Goal: Task Accomplishment & Management: Manage account settings

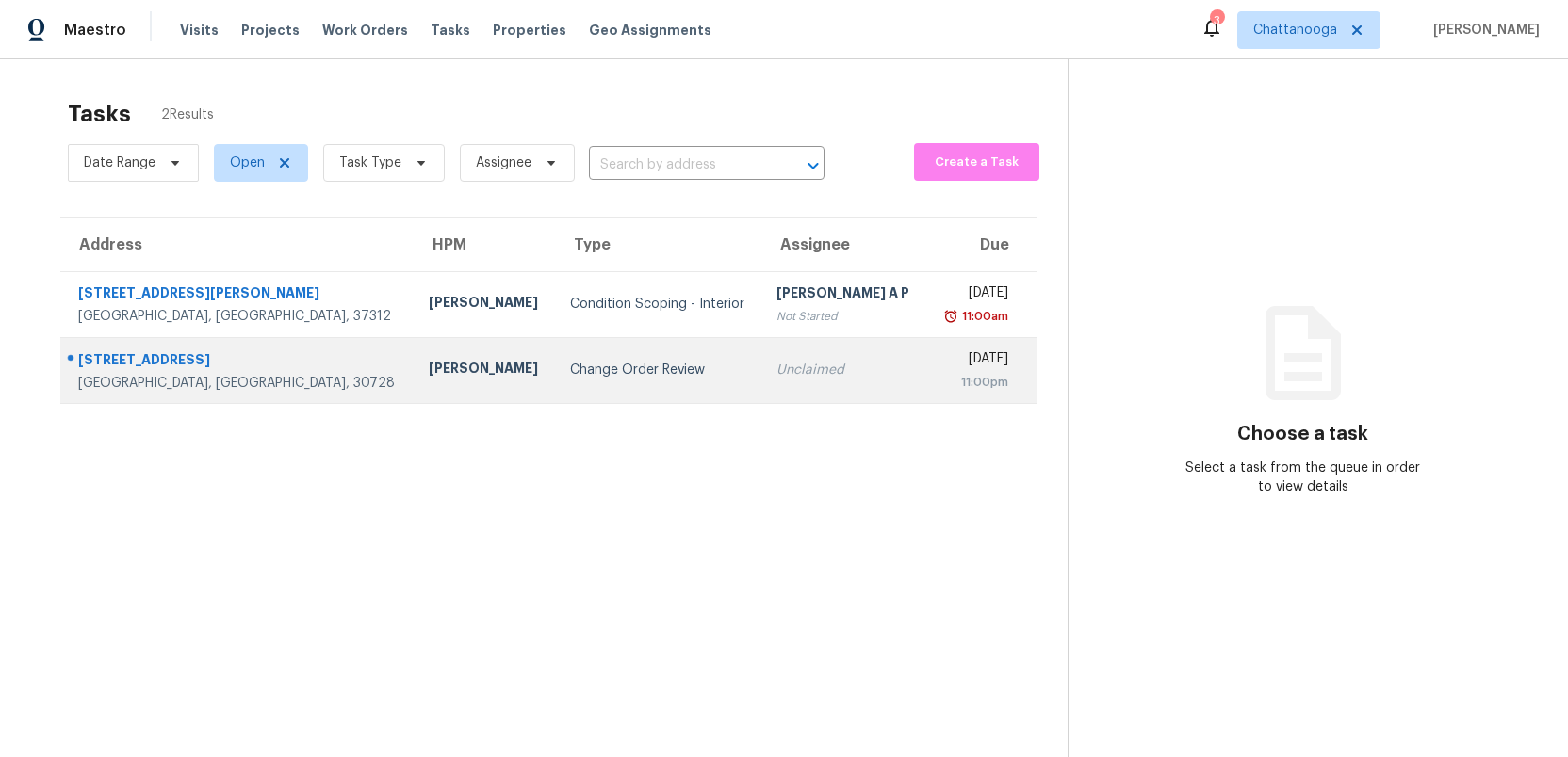
click at [568, 359] on td "Change Order Review" at bounding box center [658, 370] width 208 height 66
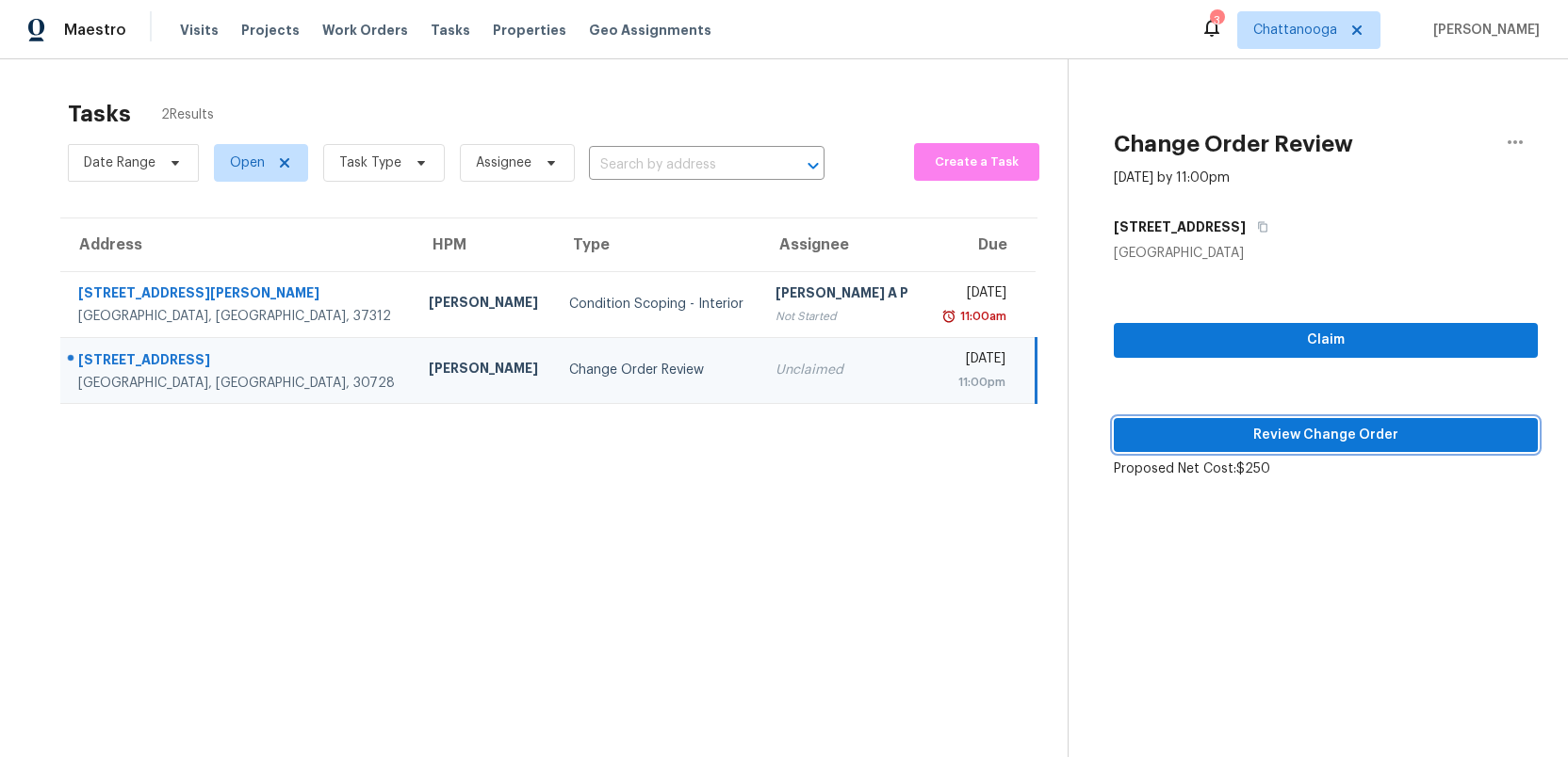
click at [1246, 431] on span "Review Change Order" at bounding box center [1325, 435] width 393 height 24
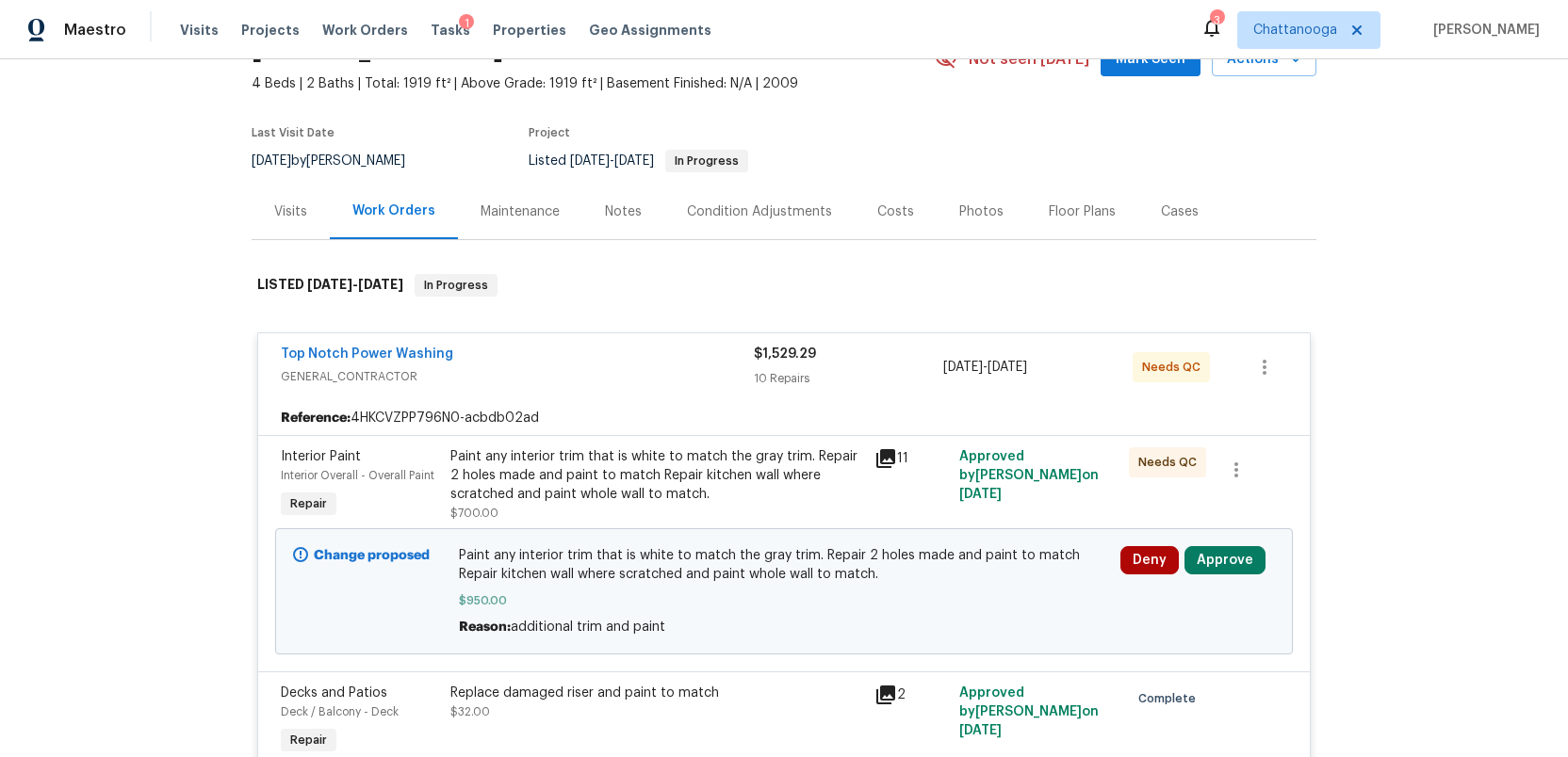
scroll to position [151, 0]
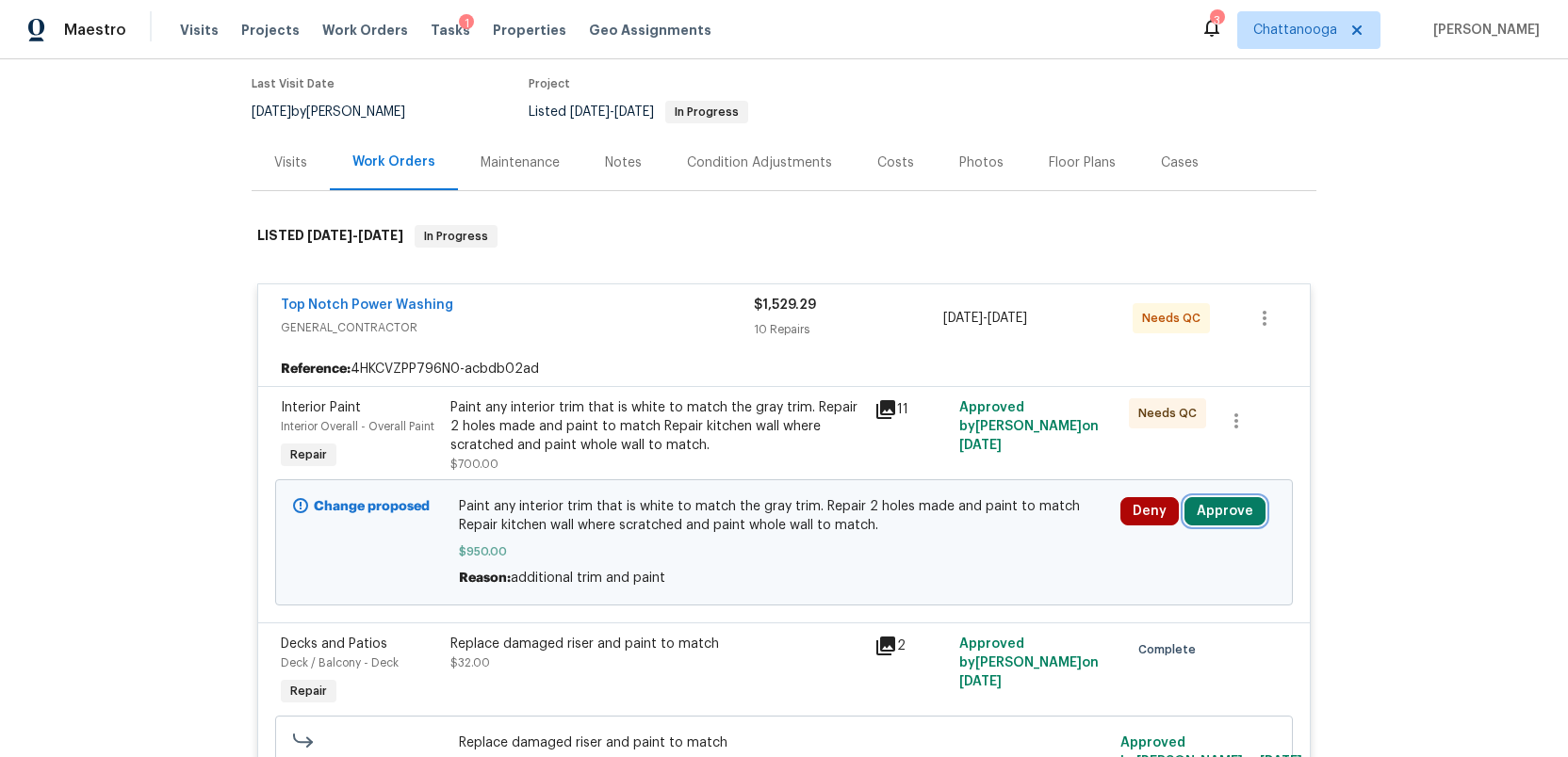
click at [1216, 510] on button "Approve" at bounding box center [1224, 512] width 81 height 28
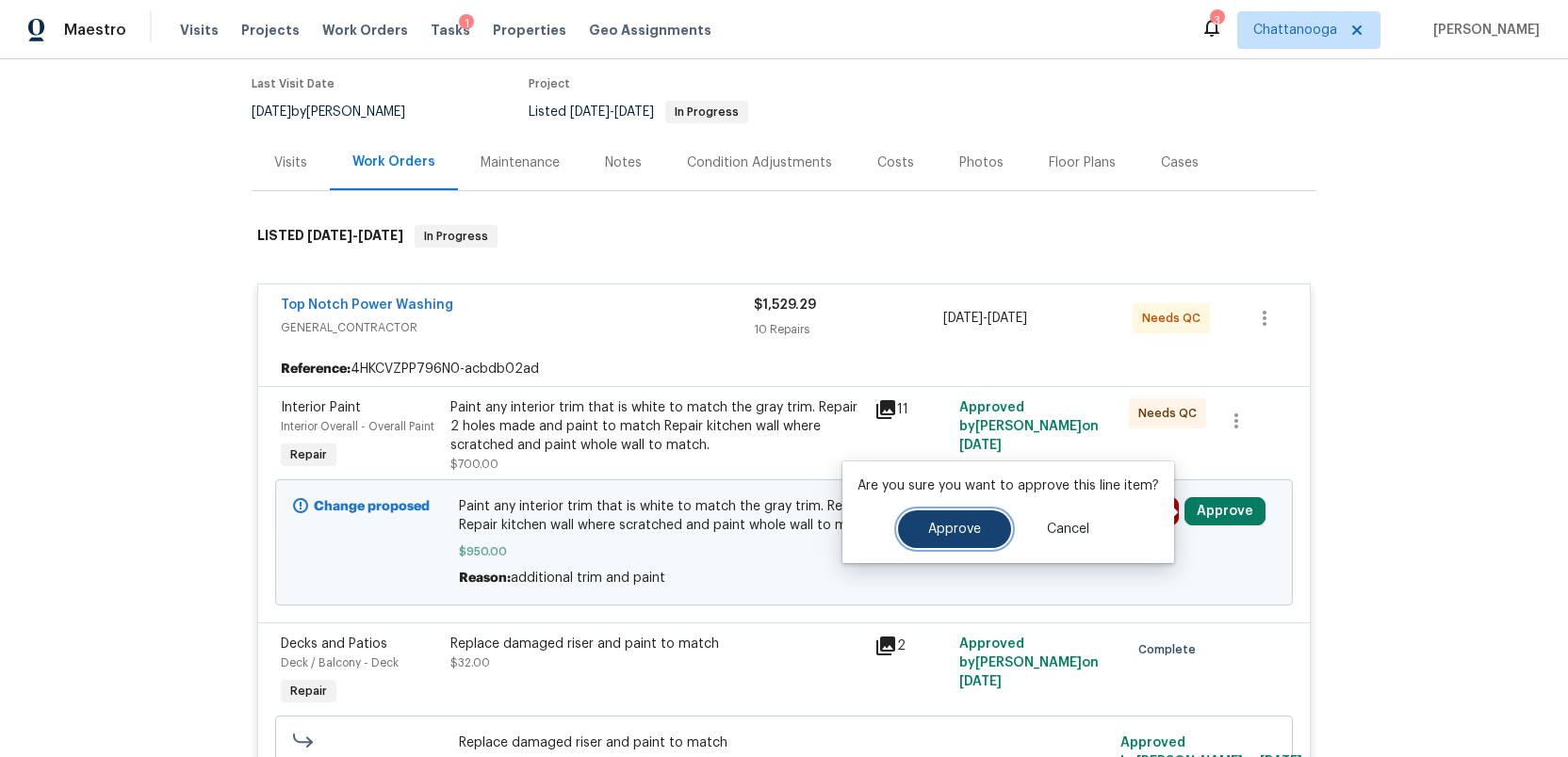
click at [947, 529] on span "Approve" at bounding box center [955, 530] width 53 height 14
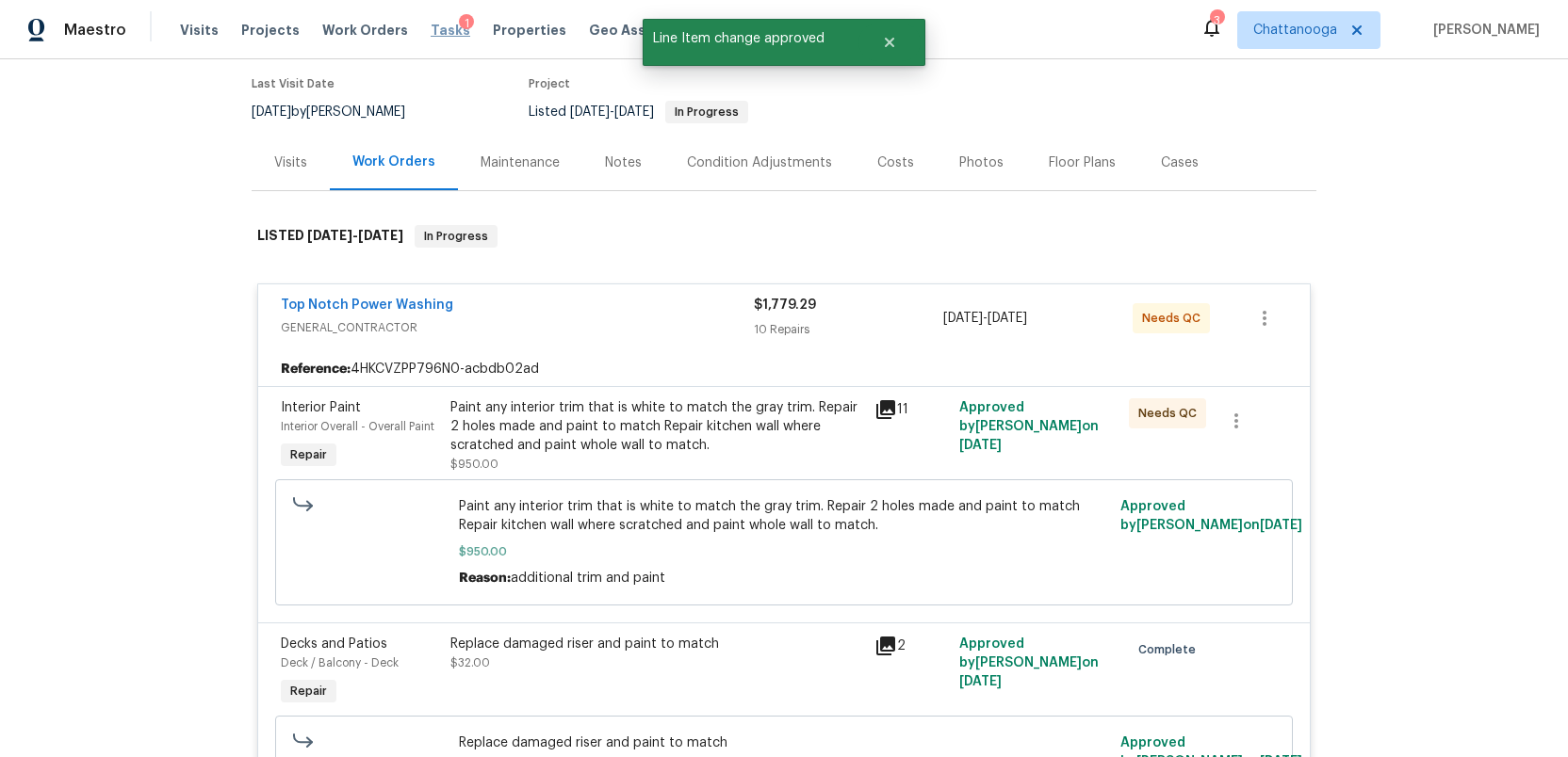
click at [430, 34] on span "Tasks" at bounding box center [450, 30] width 40 height 13
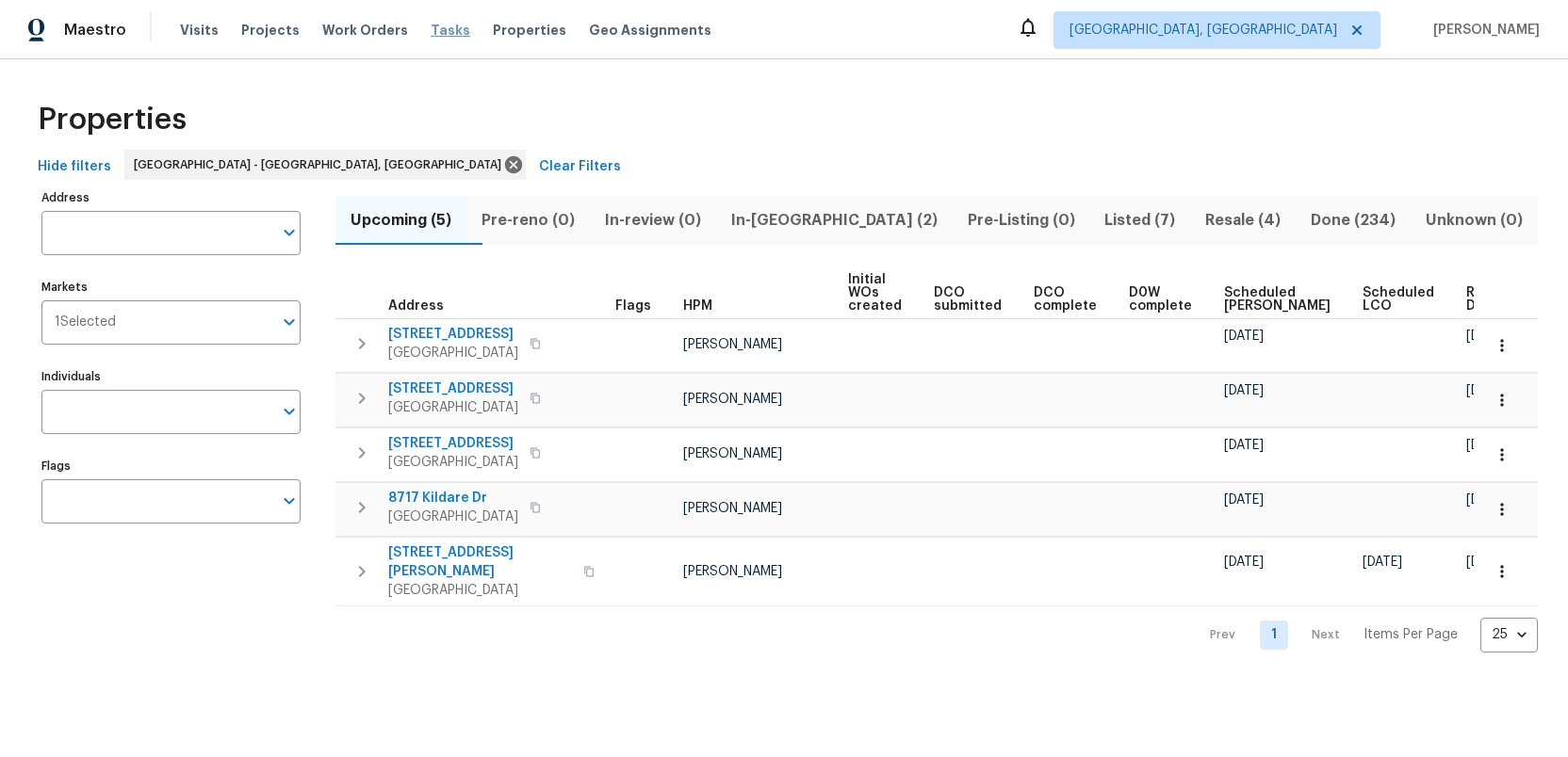
click at [430, 32] on span "Tasks" at bounding box center [450, 30] width 40 height 13
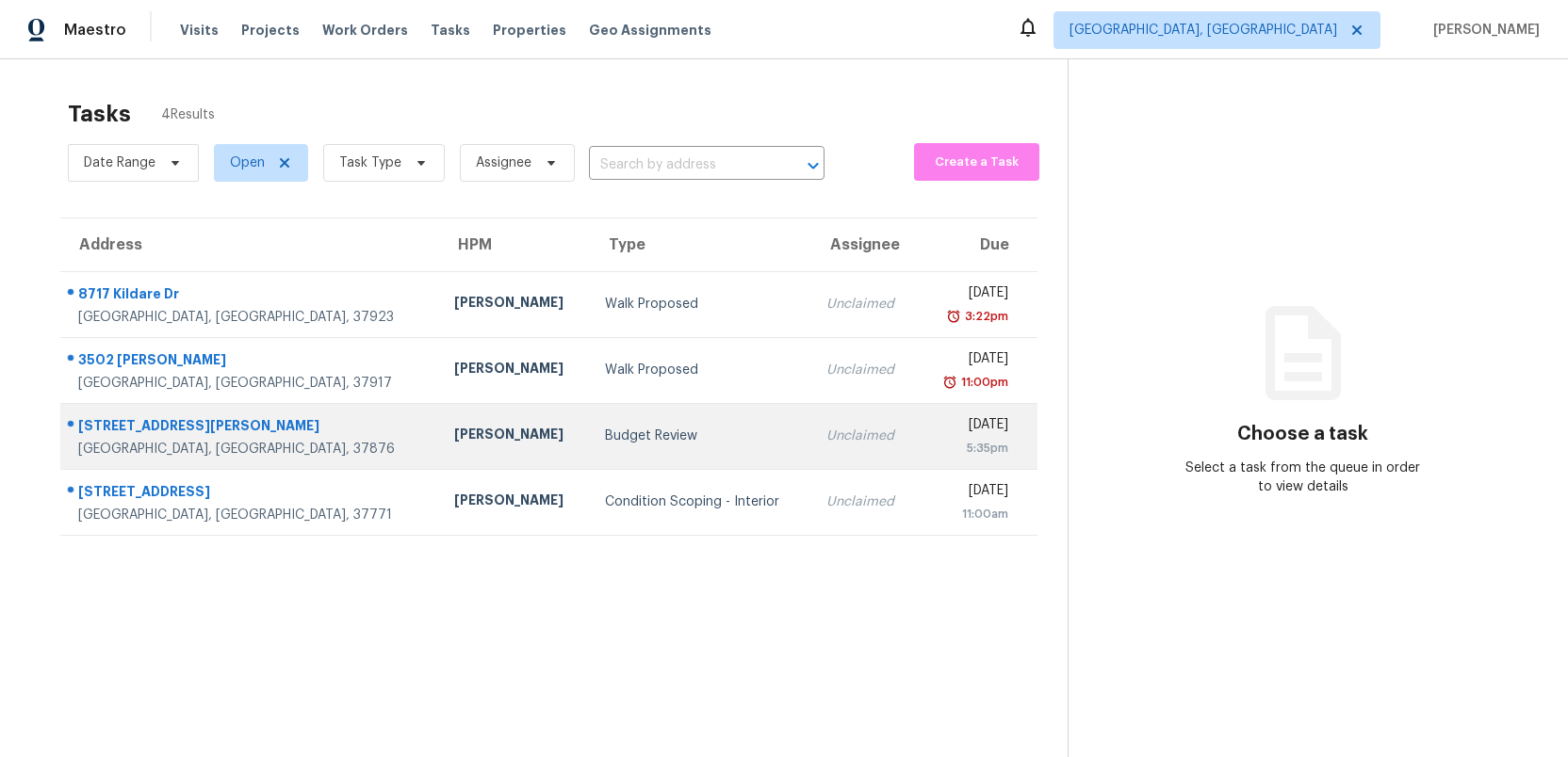
click at [605, 431] on div "Budget Review" at bounding box center [701, 436] width 191 height 19
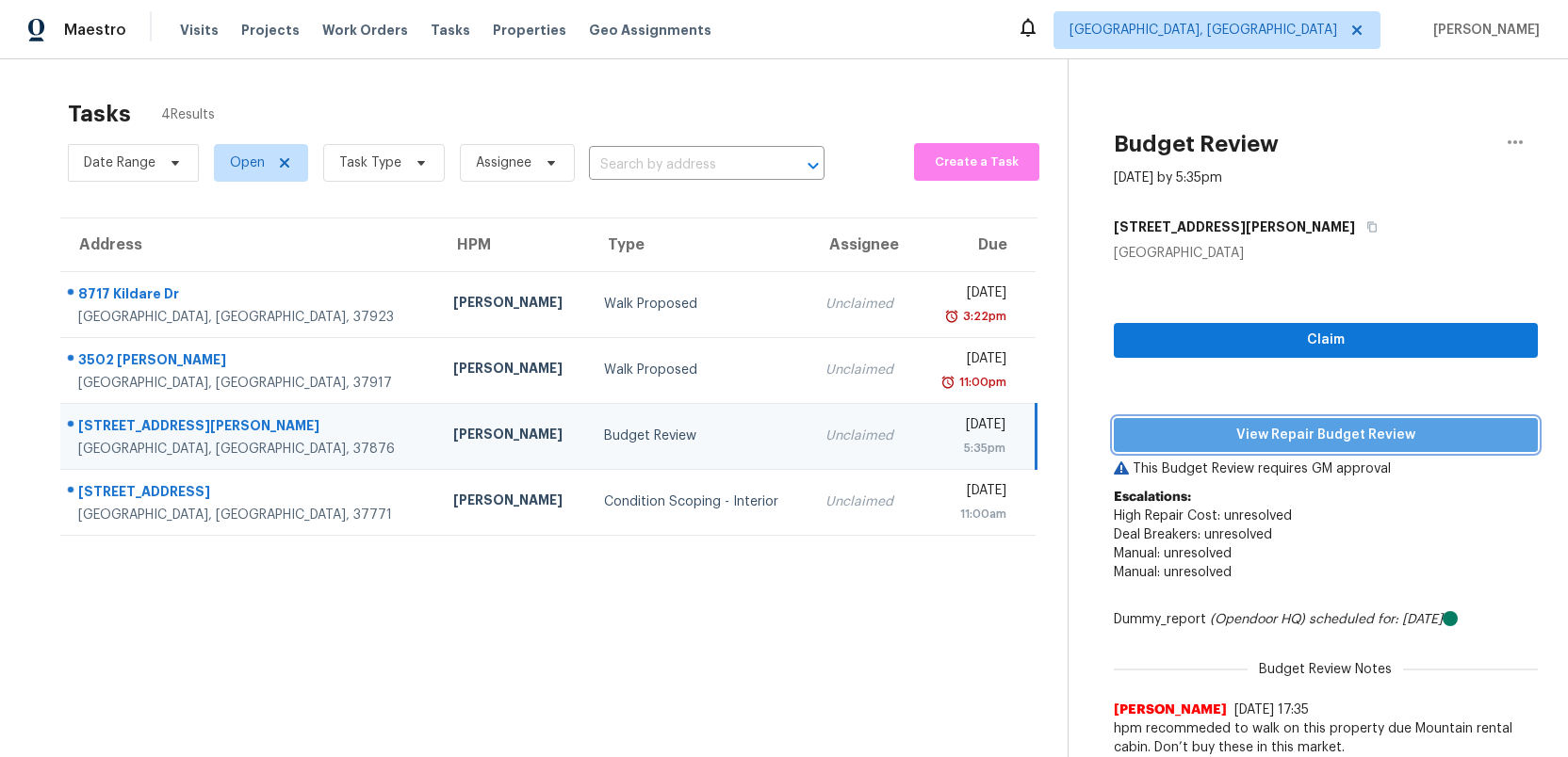
click at [1255, 436] on span "View Repair Budget Review" at bounding box center [1325, 435] width 393 height 24
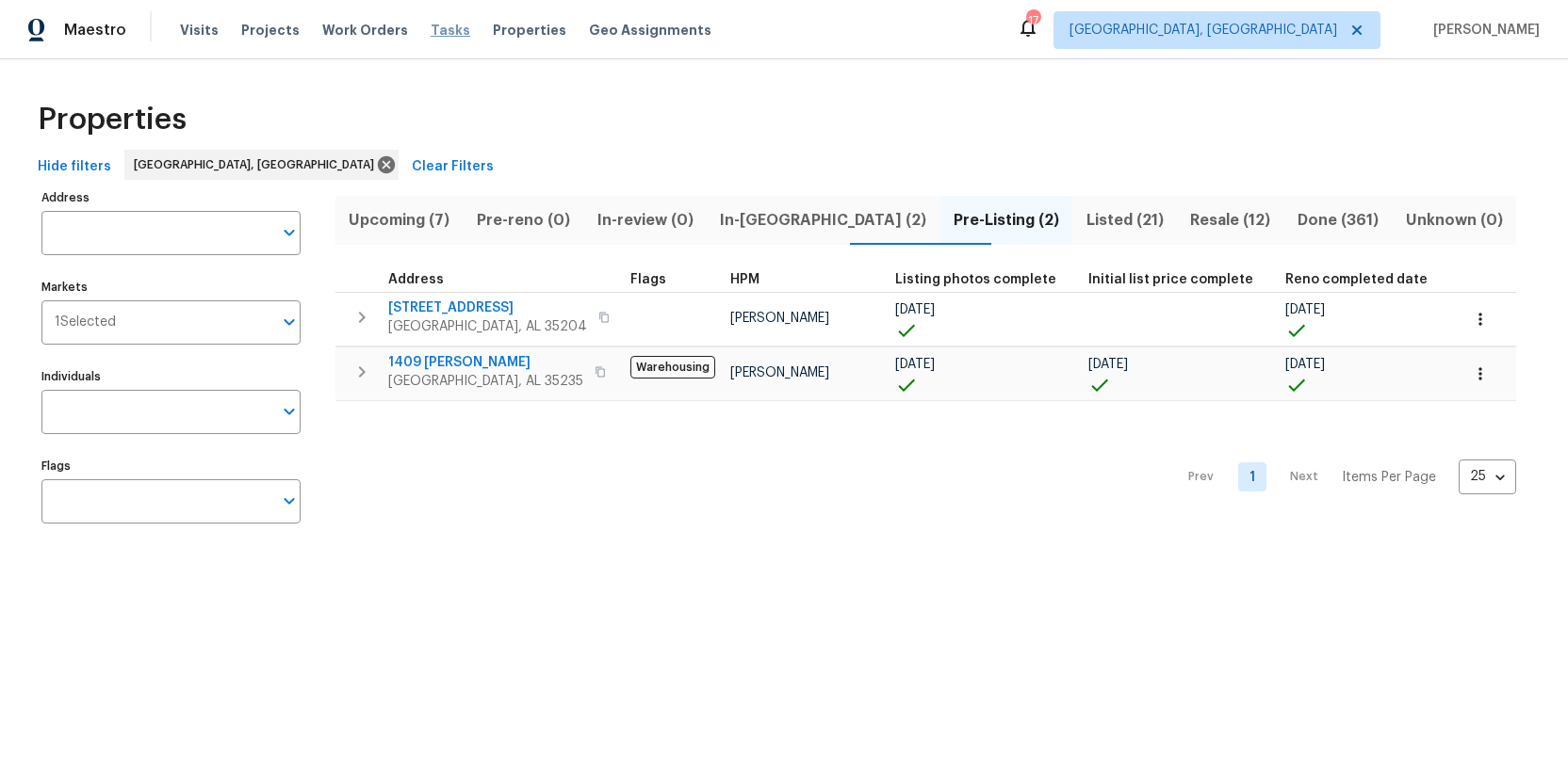
click at [430, 26] on span "Tasks" at bounding box center [450, 30] width 40 height 13
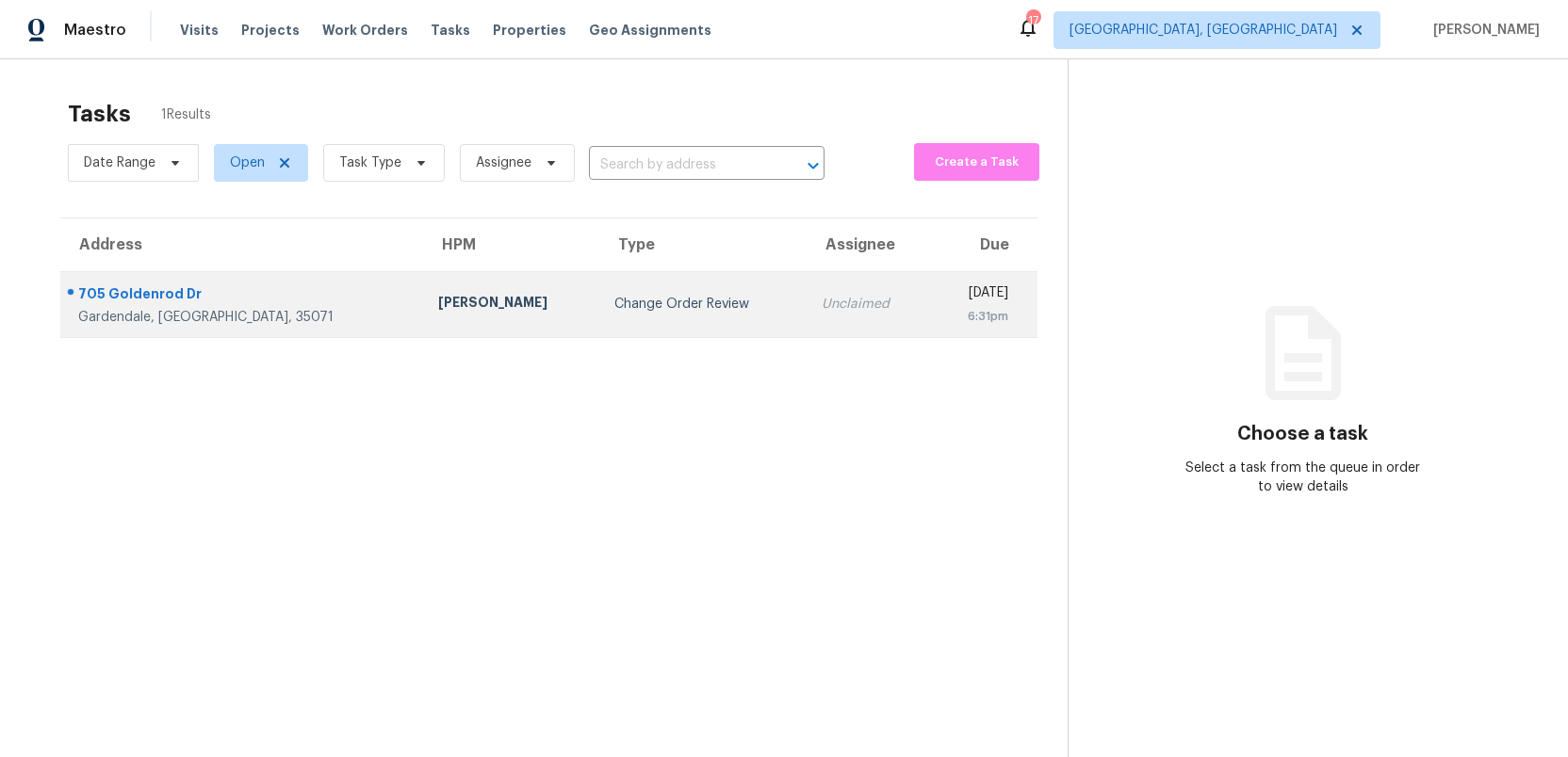
click at [822, 302] on div "Unclaimed" at bounding box center [868, 304] width 93 height 19
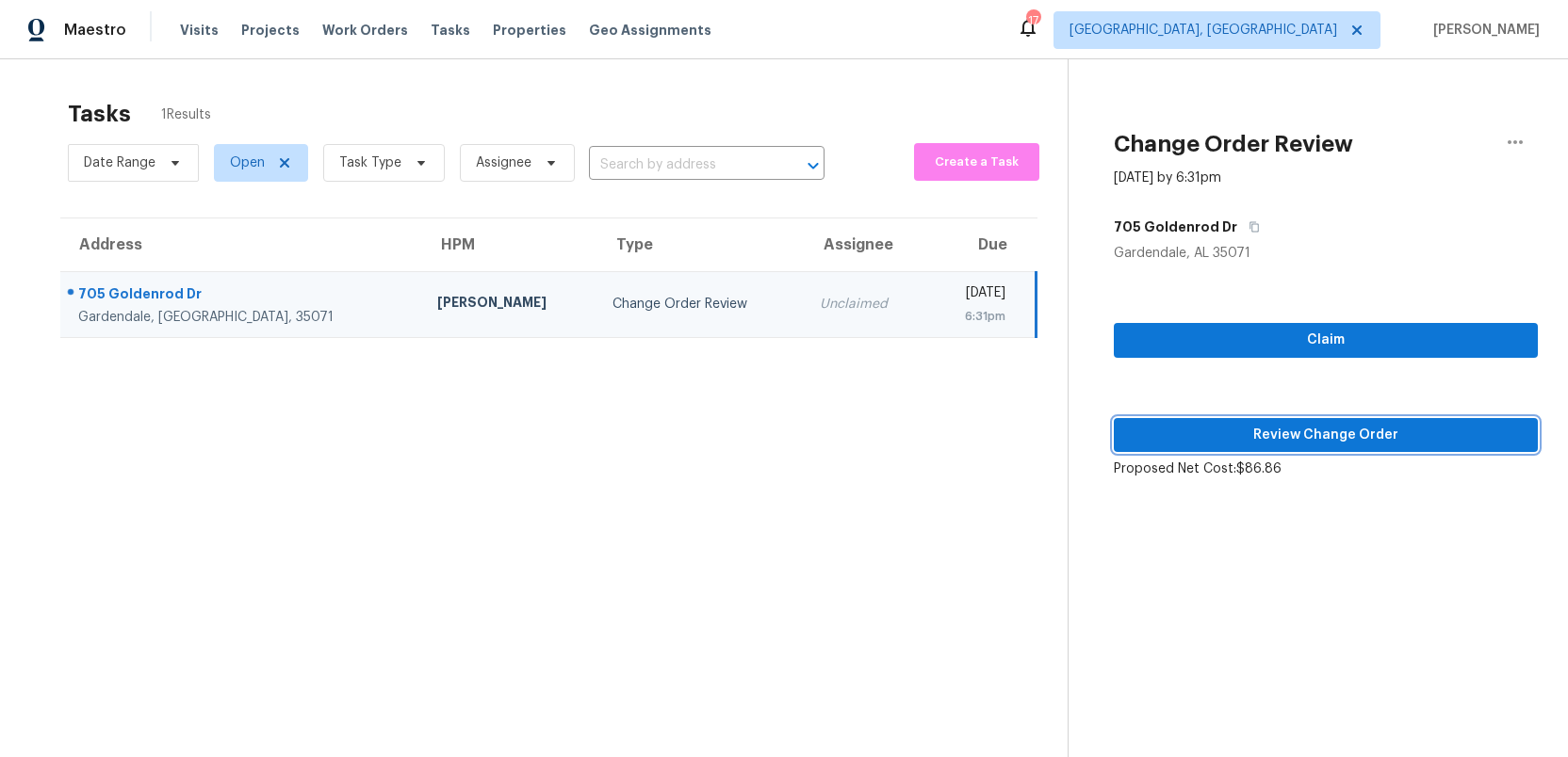
click at [1387, 431] on span "Review Change Order" at bounding box center [1325, 435] width 393 height 24
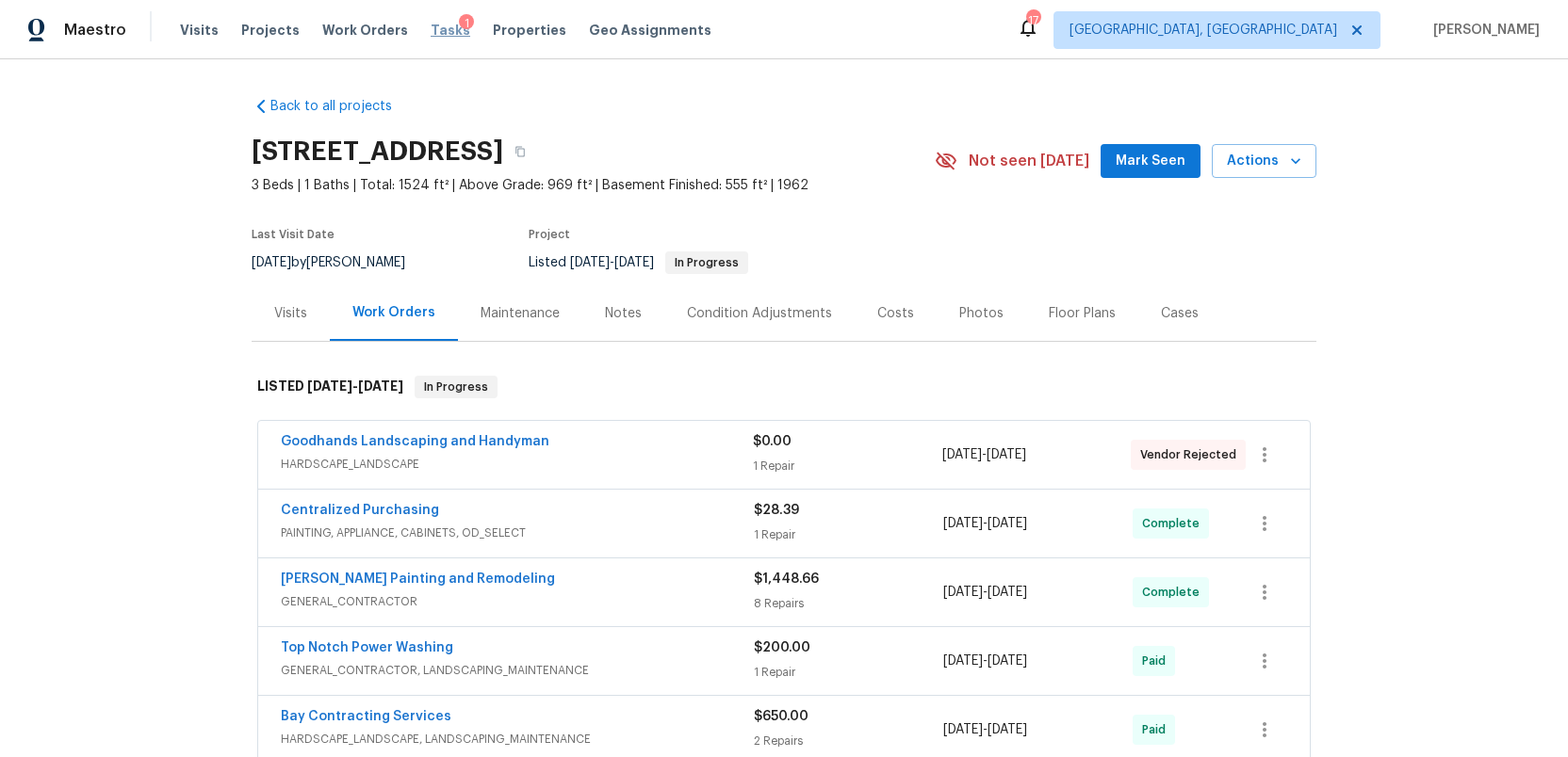
click at [430, 29] on span "Tasks" at bounding box center [450, 30] width 40 height 13
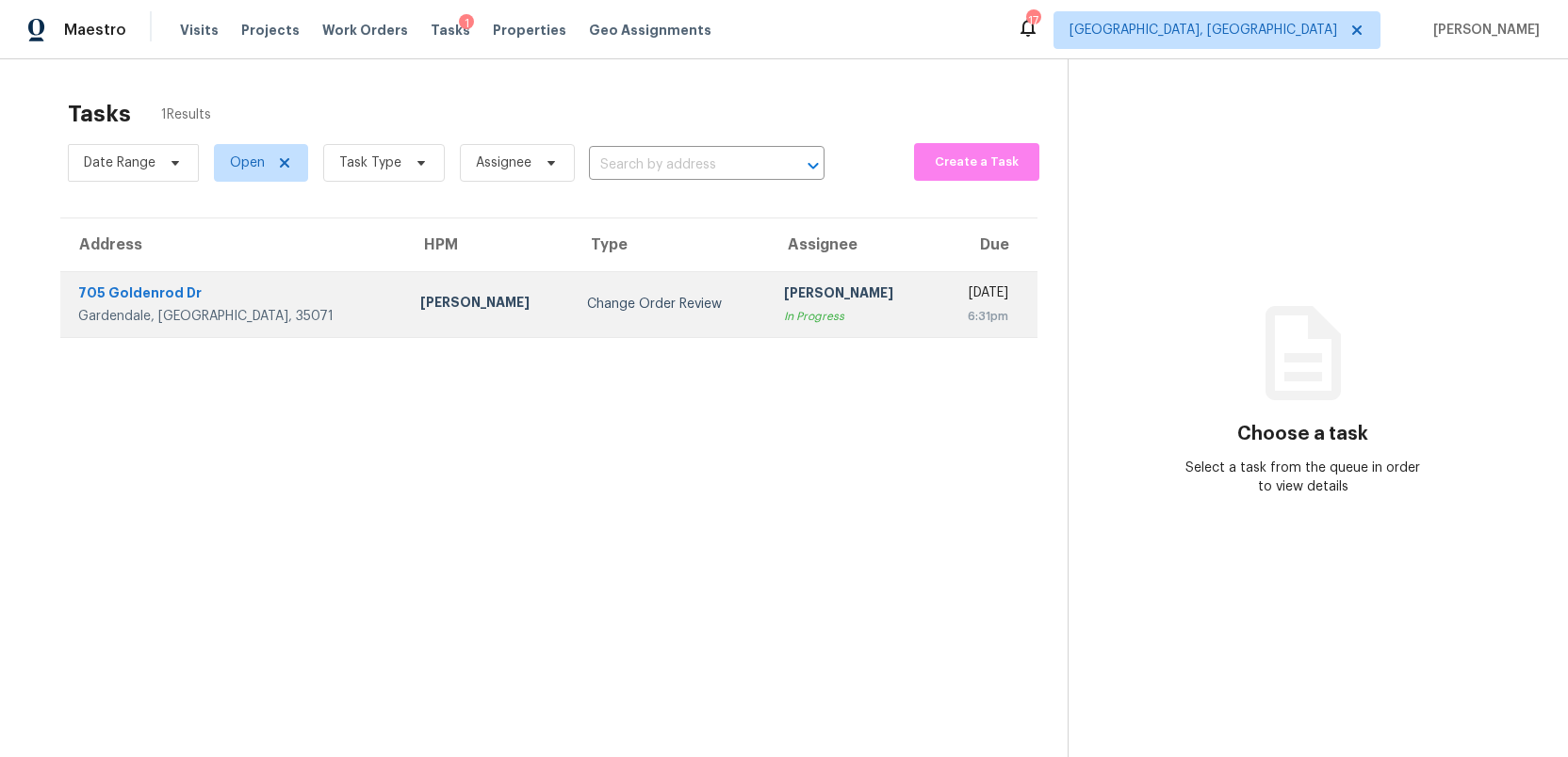
click at [951, 307] on div "6:31pm" at bounding box center [979, 316] width 58 height 19
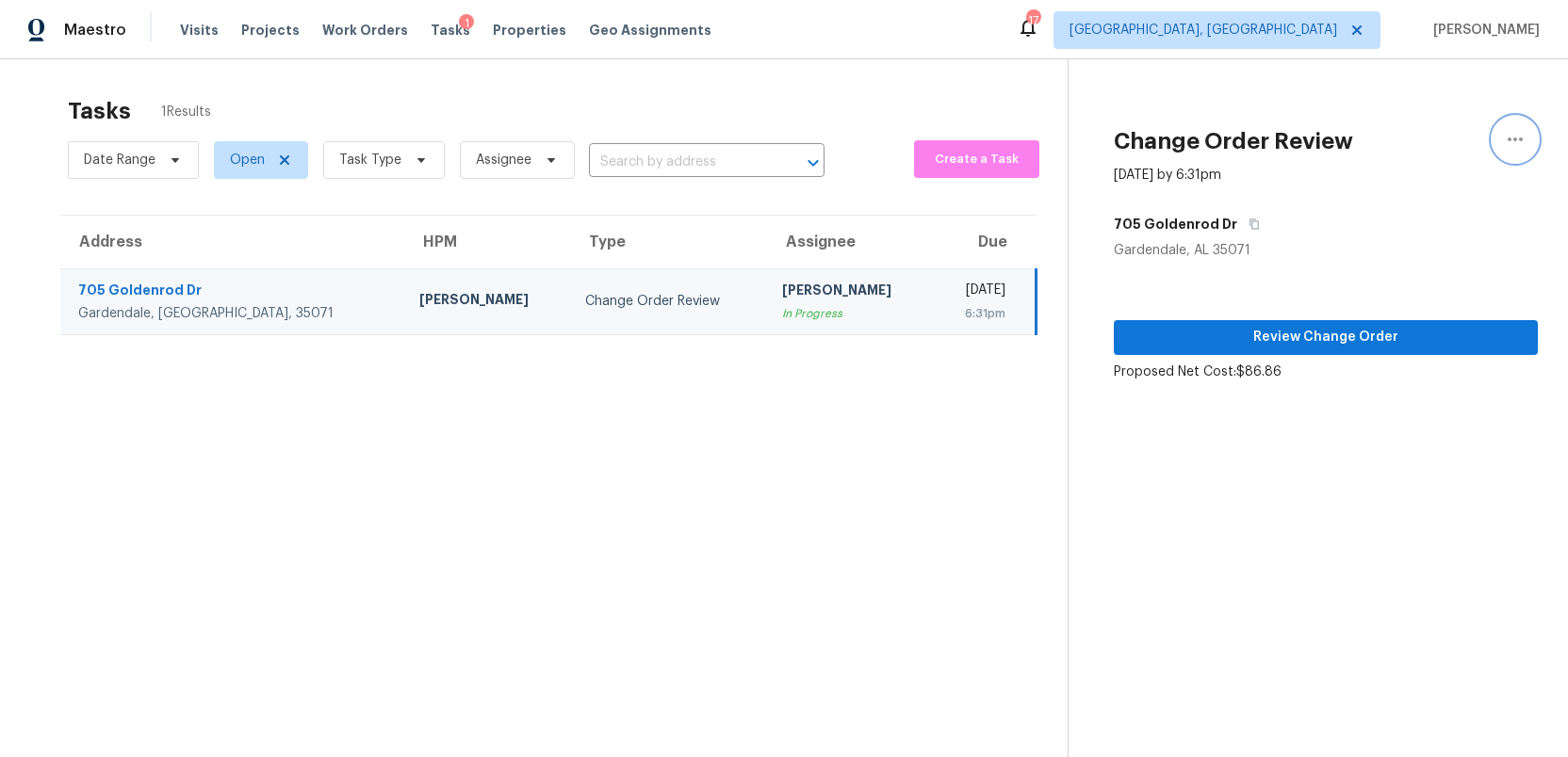
scroll to position [6, 0]
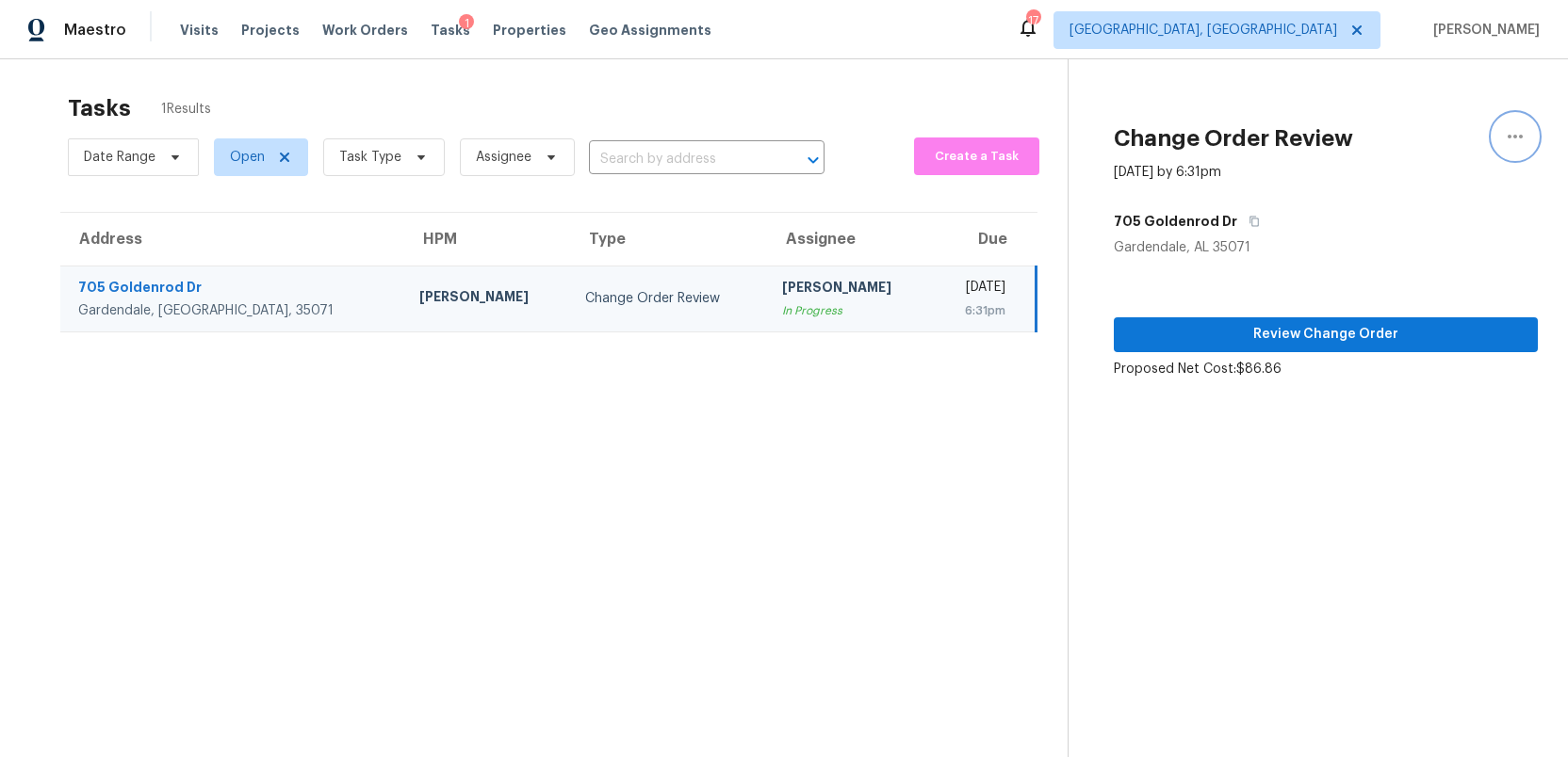
click at [1512, 136] on icon "button" at bounding box center [1515, 136] width 23 height 23
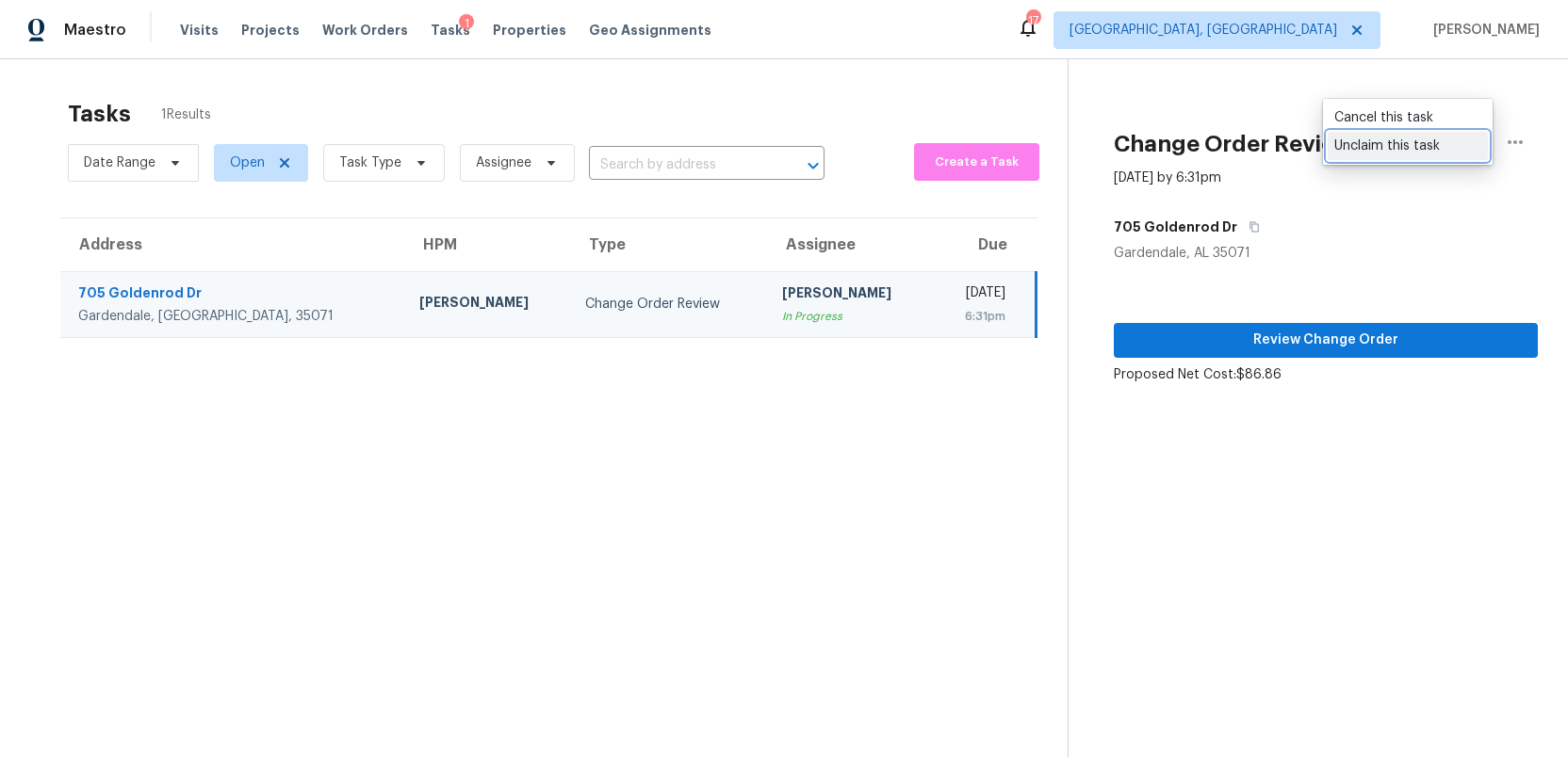
click at [1446, 146] on div "Unclaim this task" at bounding box center [1407, 146] width 147 height 19
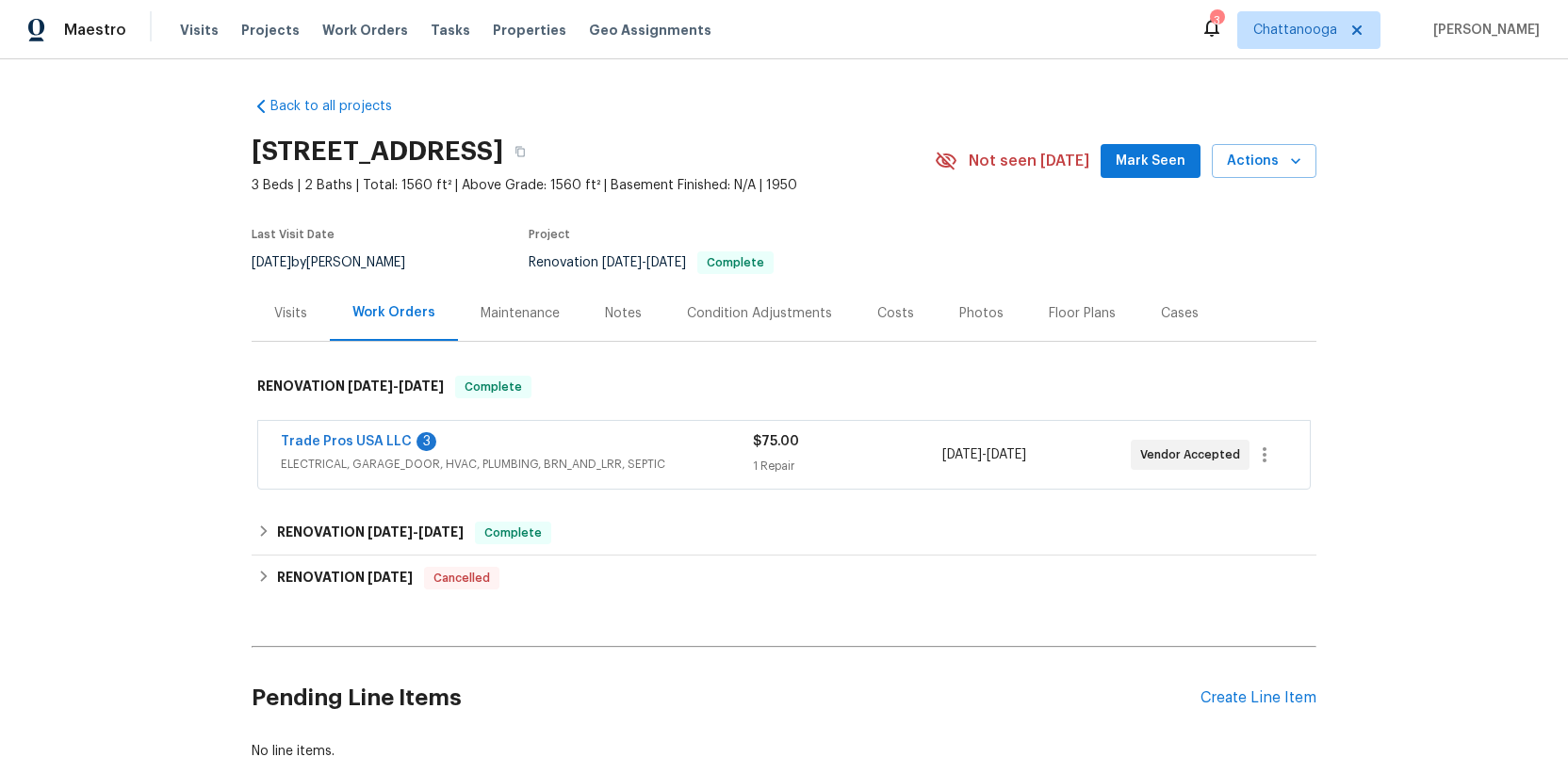
click at [976, 308] on div "Photos" at bounding box center [981, 314] width 45 height 19
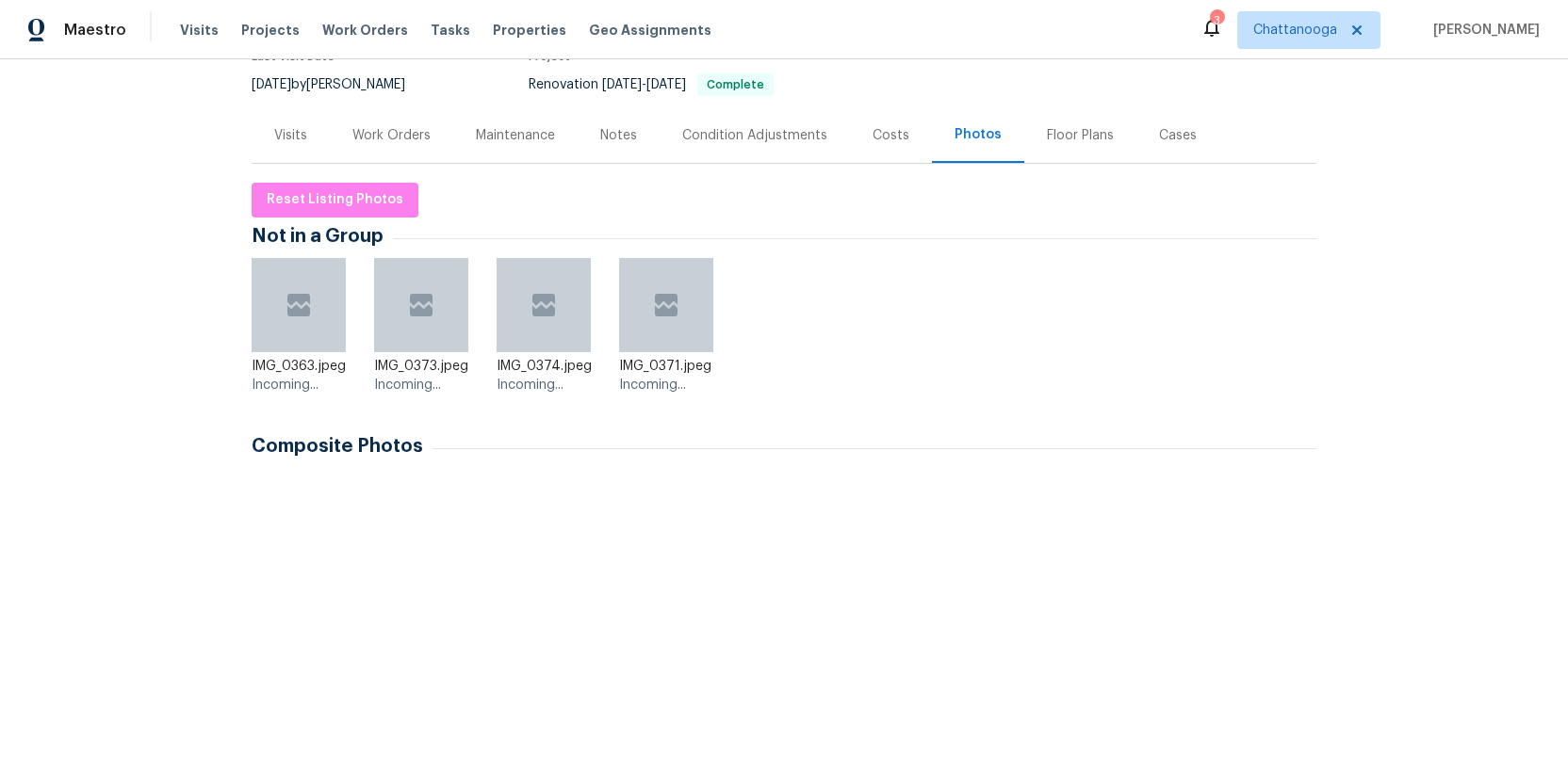
scroll to position [206, 0]
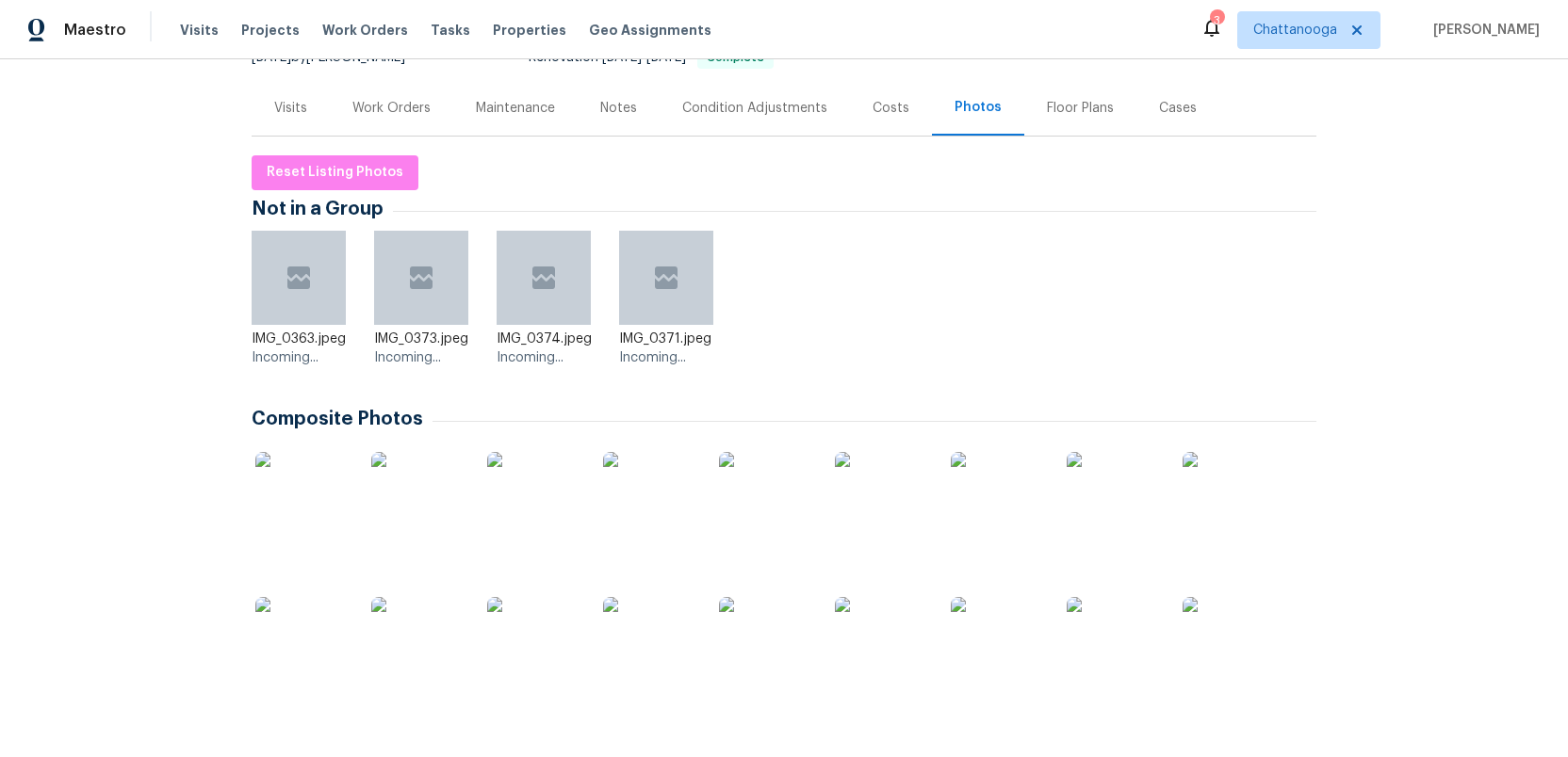
click at [292, 493] on img at bounding box center [301, 498] width 94 height 94
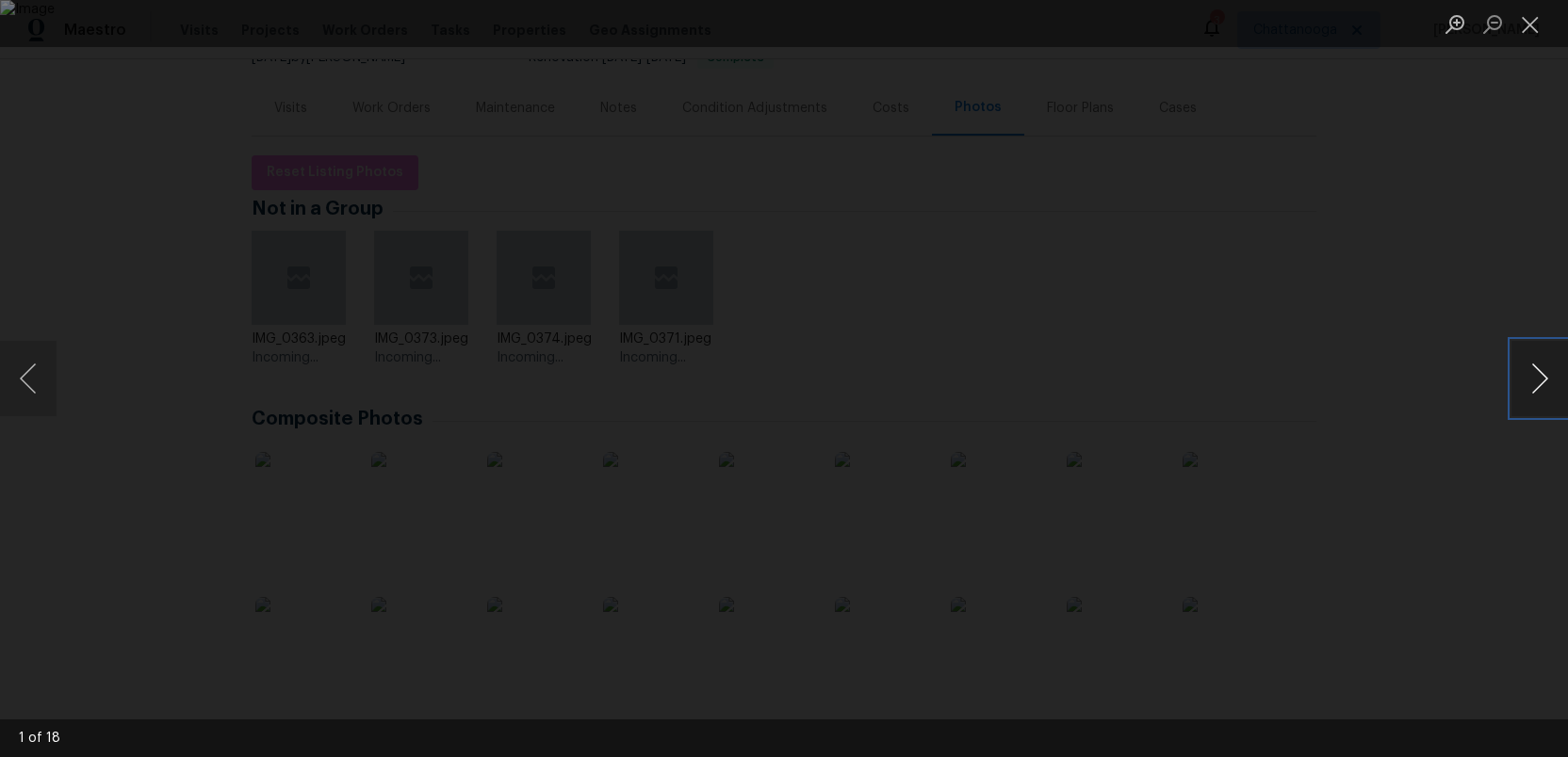
click at [1535, 379] on button "Next image" at bounding box center [1540, 379] width 57 height 76
click at [1535, 377] on button "Next image" at bounding box center [1540, 379] width 57 height 76
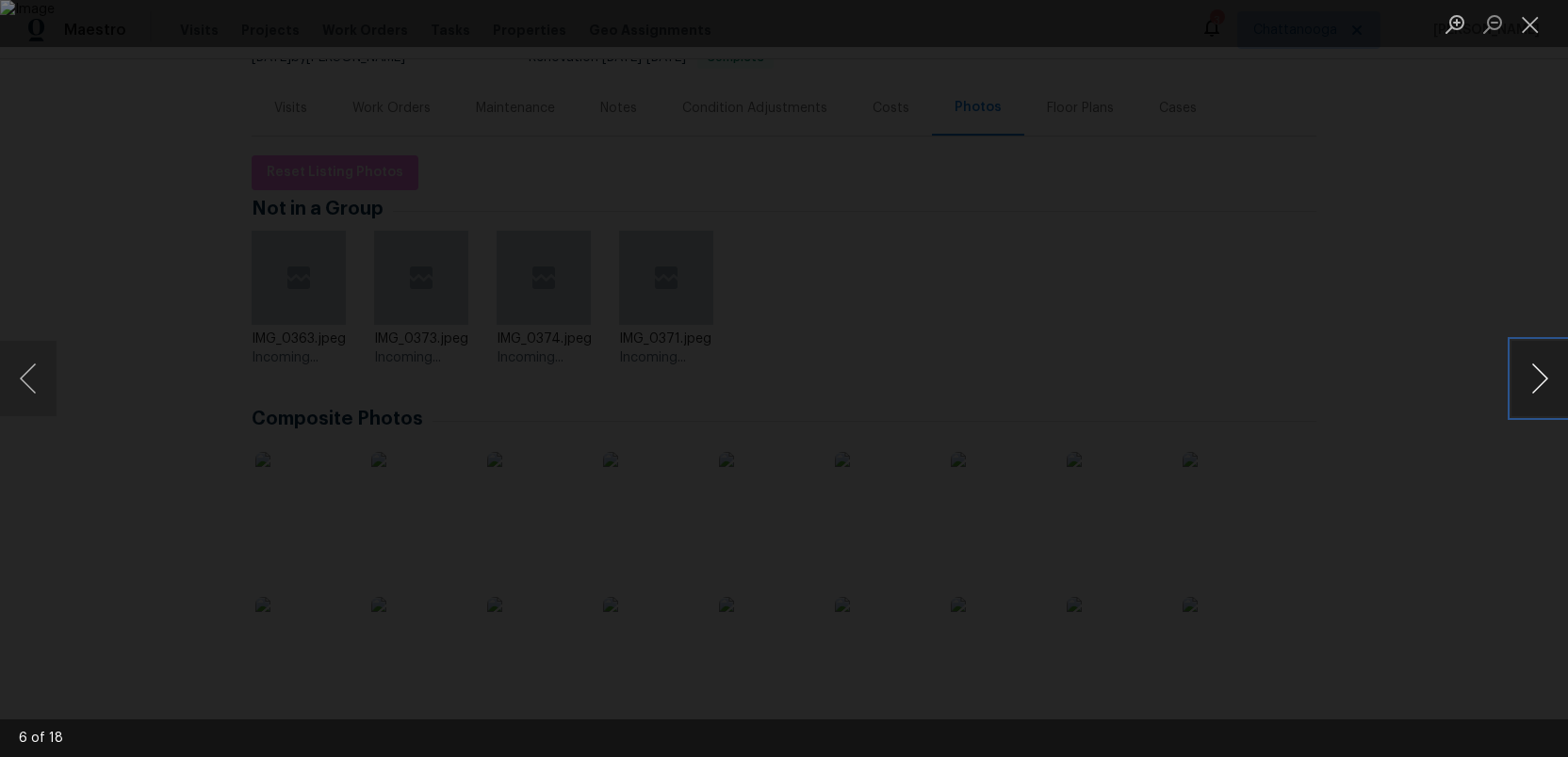
click at [1535, 377] on button "Next image" at bounding box center [1540, 379] width 57 height 76
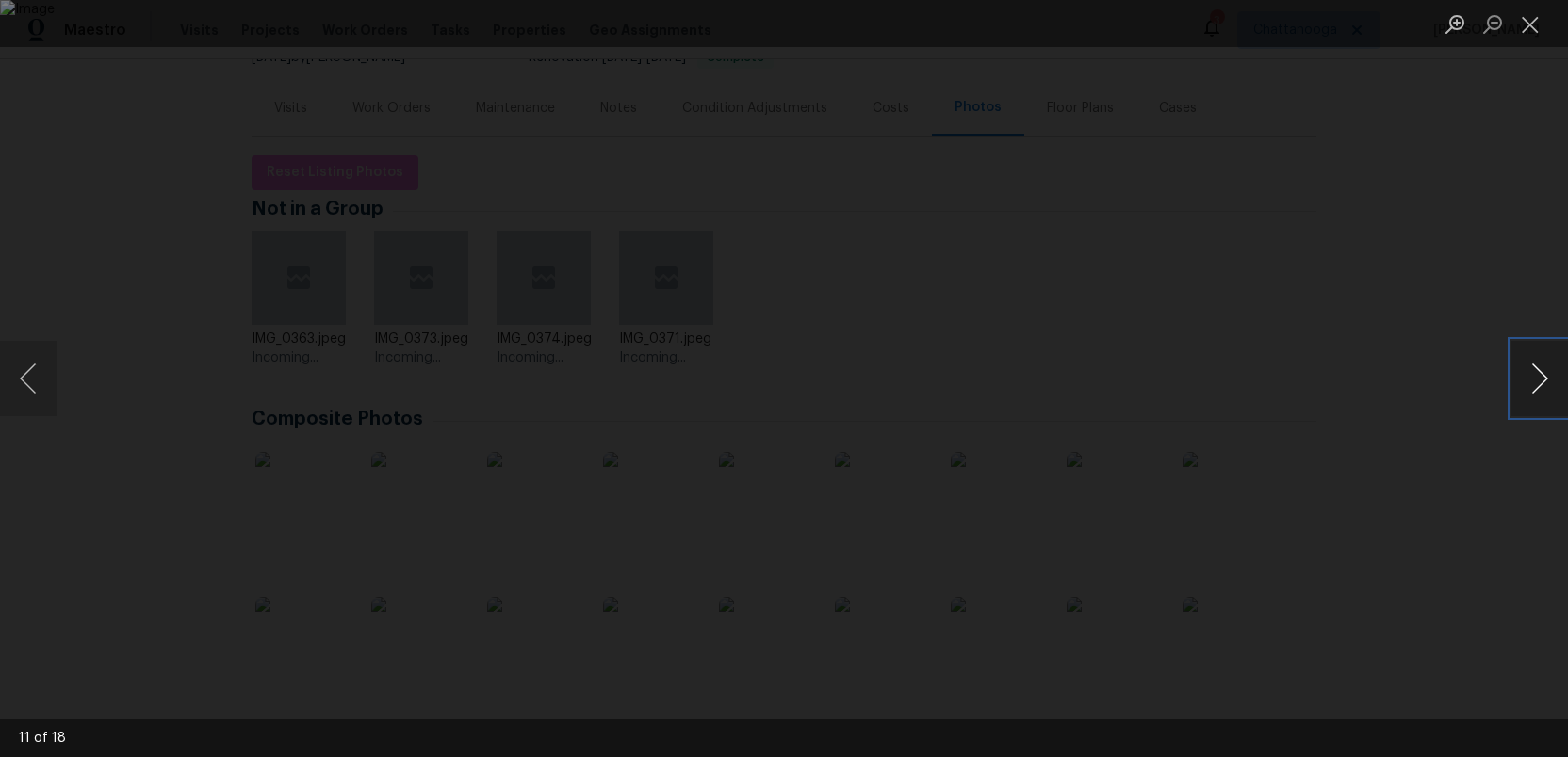
click at [1535, 377] on button "Next image" at bounding box center [1540, 379] width 57 height 76
click at [40, 391] on button "Previous image" at bounding box center [28, 379] width 57 height 76
click at [1537, 383] on button "Next image" at bounding box center [1540, 379] width 57 height 76
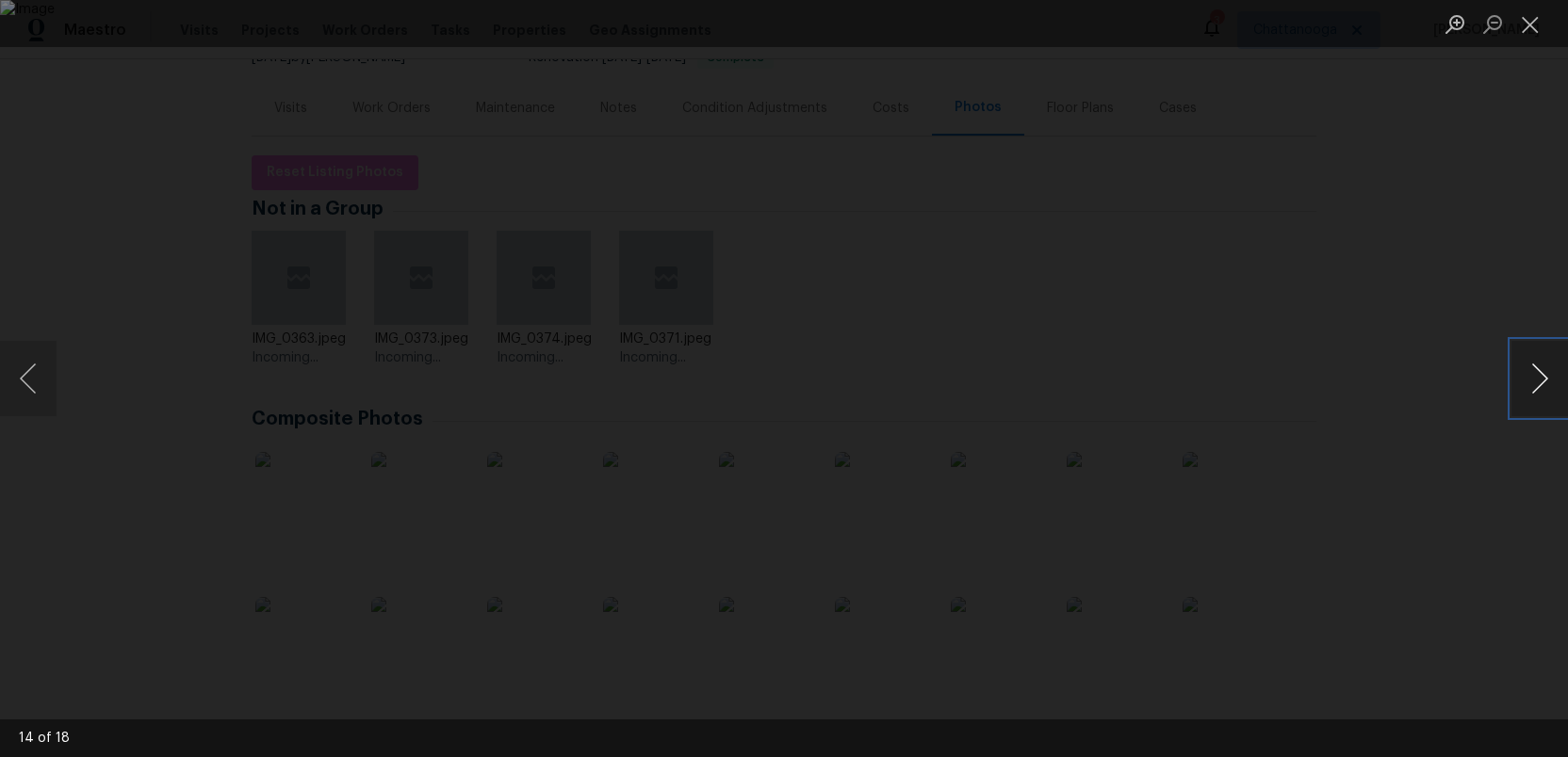
click at [1537, 383] on button "Next image" at bounding box center [1540, 379] width 57 height 76
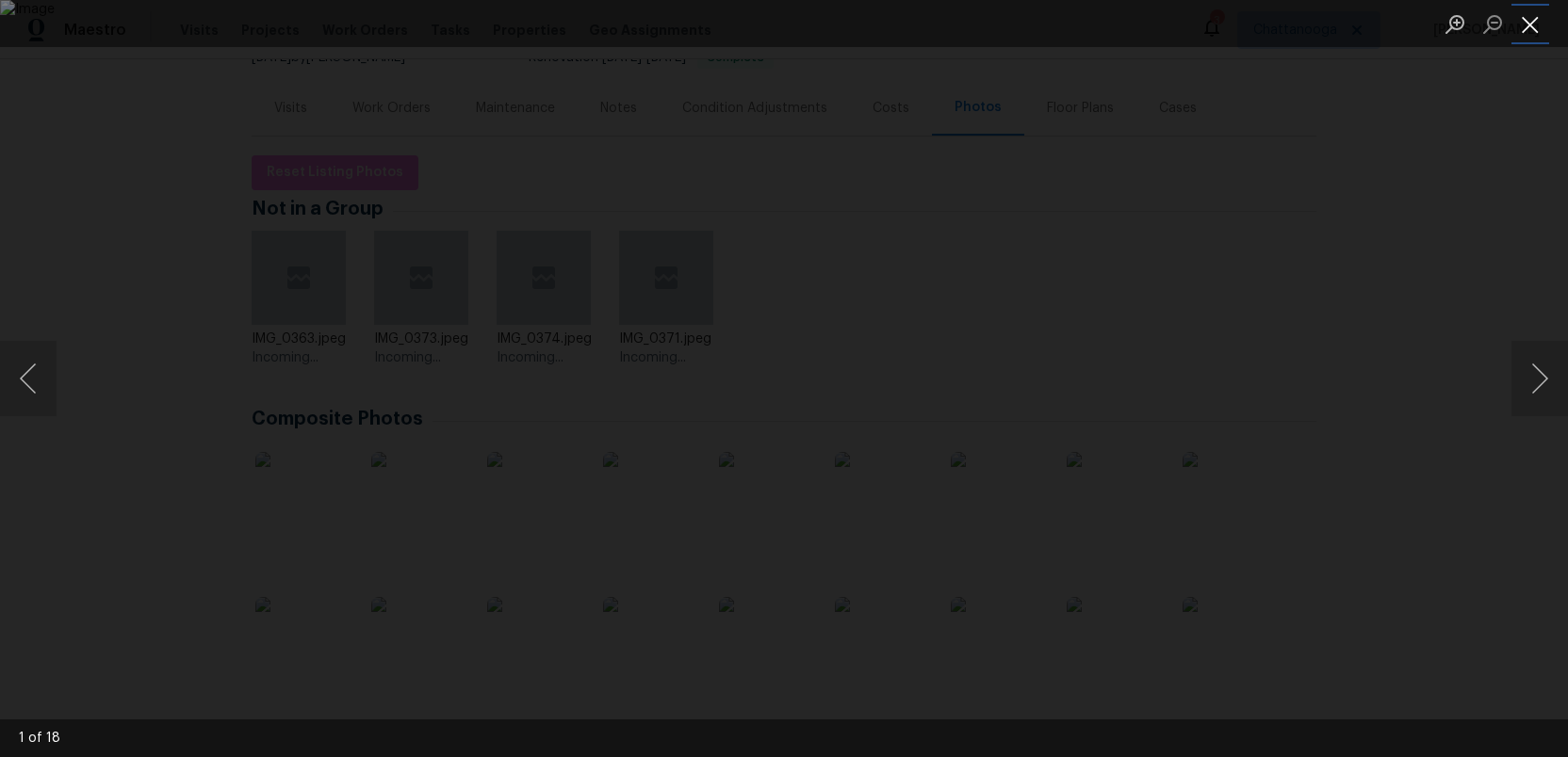
click at [1537, 32] on button "Close lightbox" at bounding box center [1530, 24] width 38 height 33
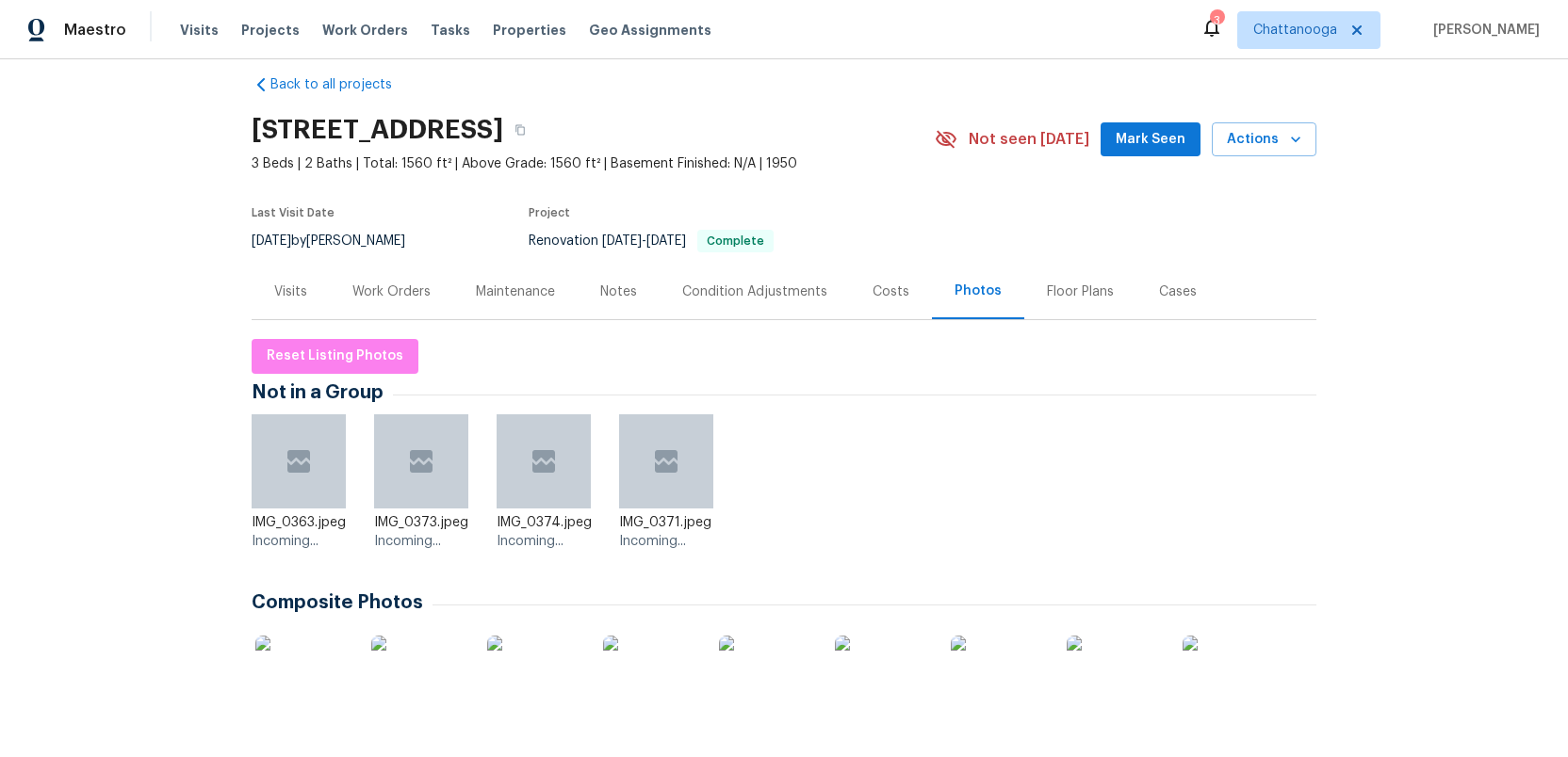
scroll to position [0, 0]
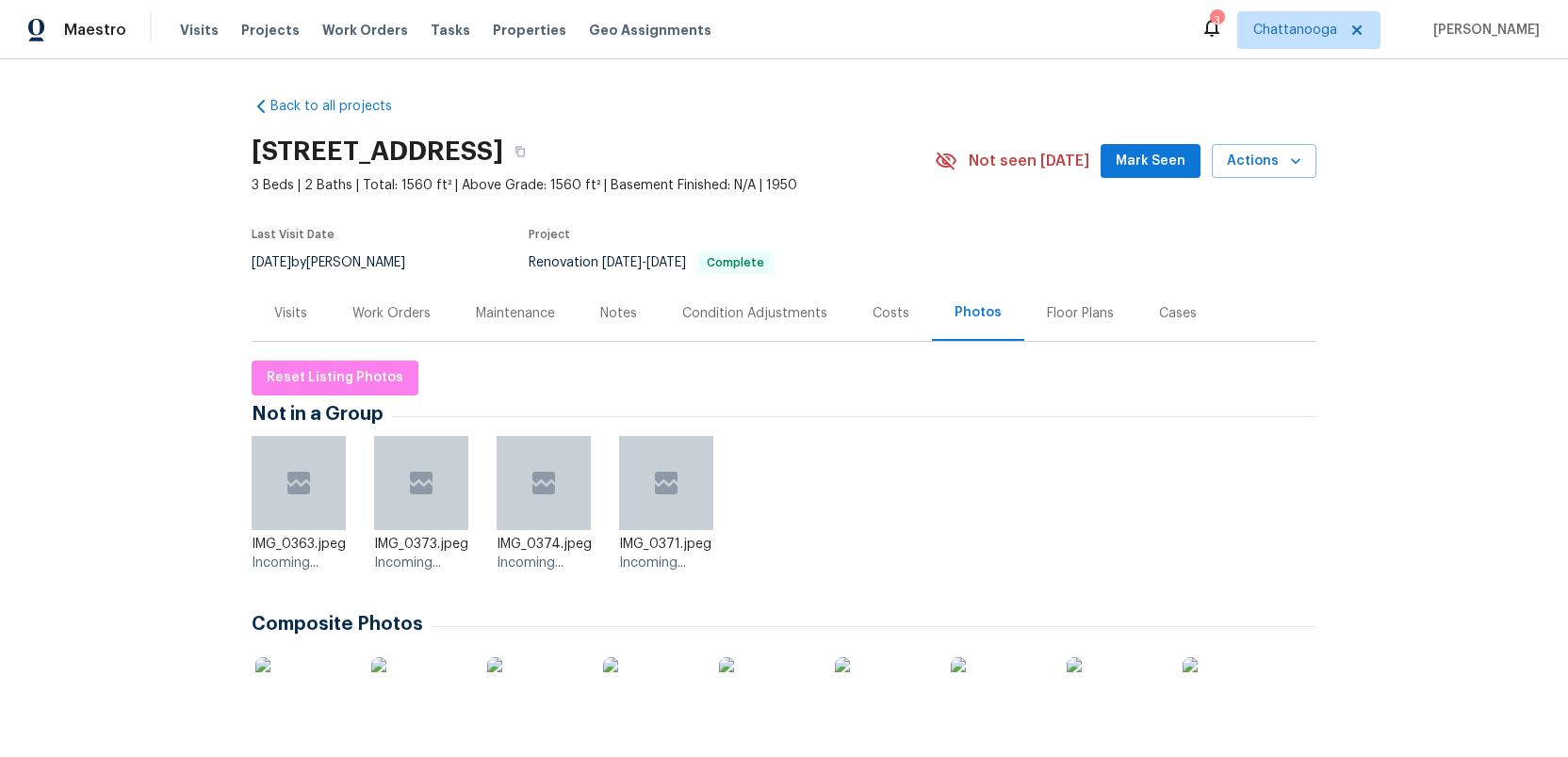
click at [395, 312] on div "Work Orders" at bounding box center [392, 314] width 78 height 19
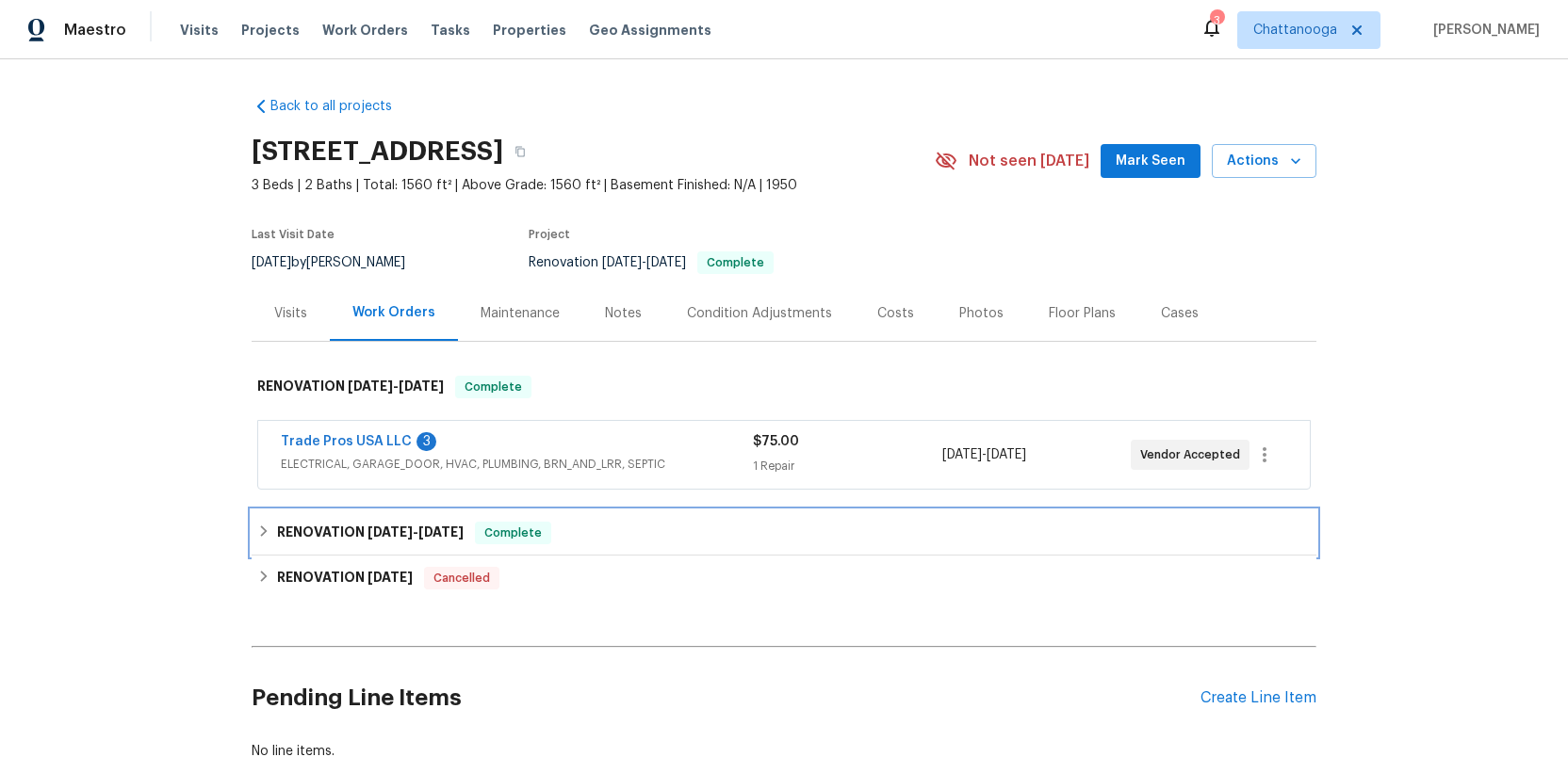
click at [347, 538] on h6 "RENOVATION 9/2/25 - 9/2/25" at bounding box center [370, 533] width 187 height 23
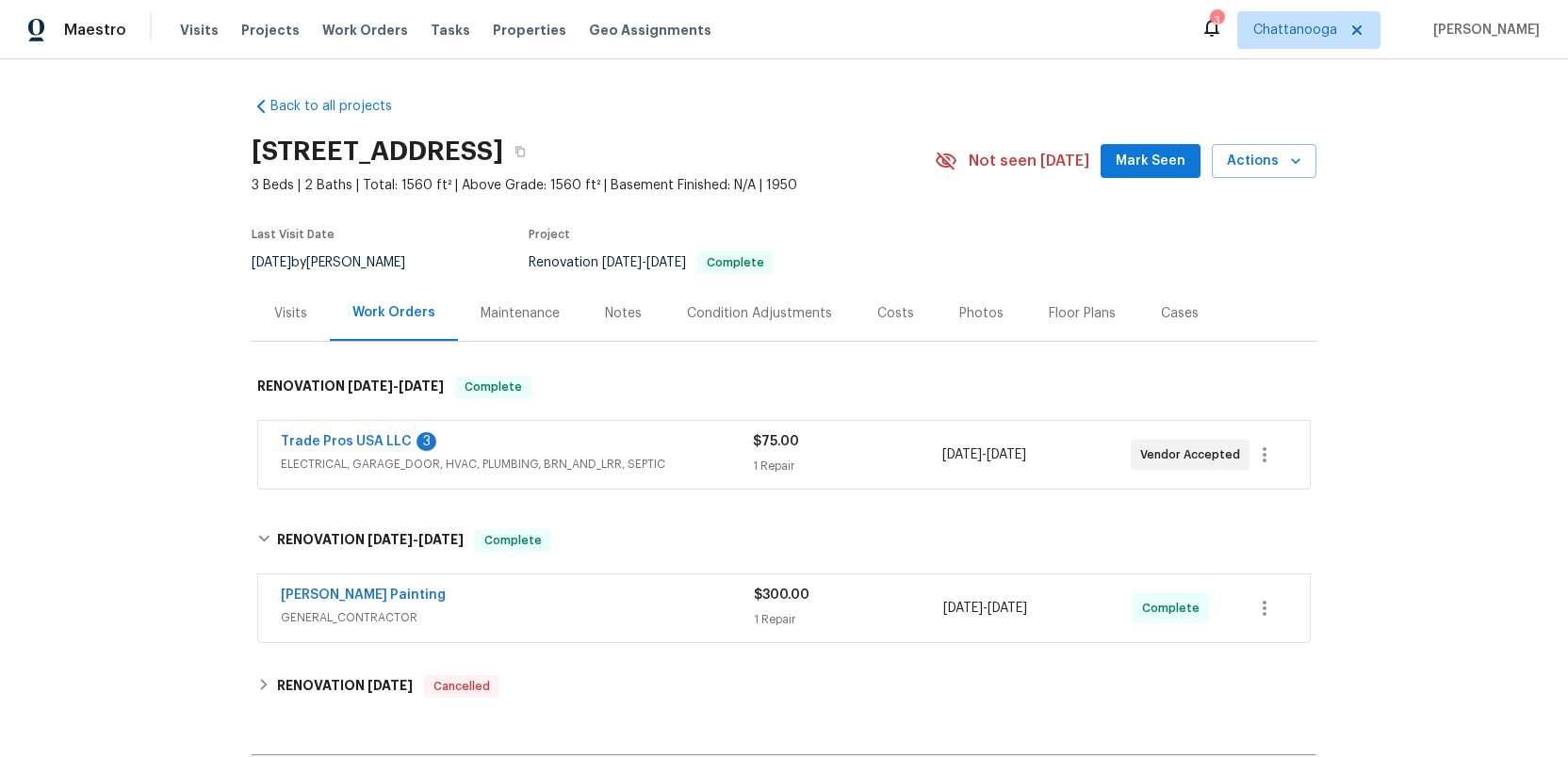
click at [647, 451] on div "Trade Pros USA LLC 3" at bounding box center [517, 443] width 472 height 23
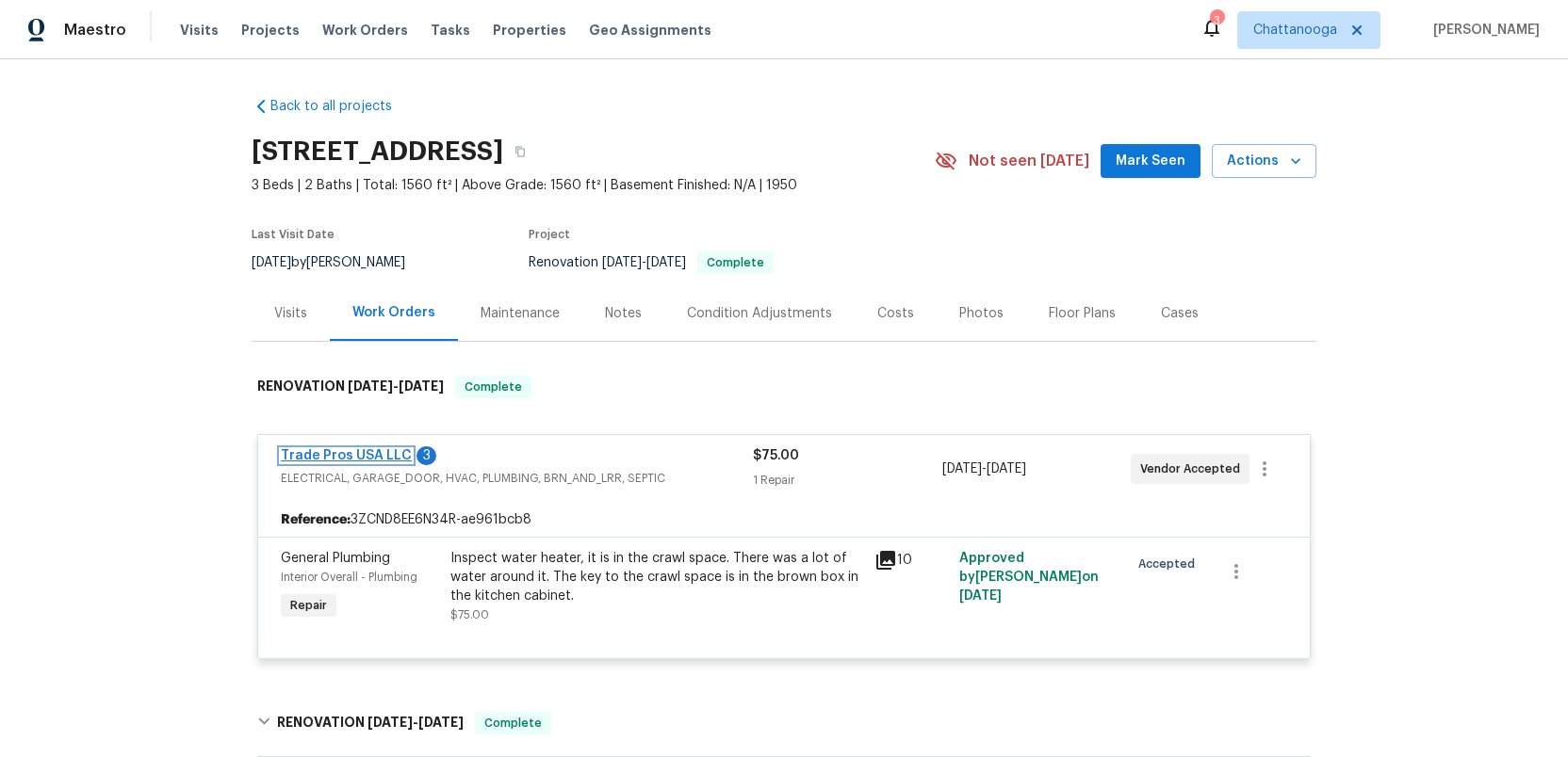
click at [337, 454] on link "Trade Pros USA LLC" at bounding box center [346, 456] width 131 height 13
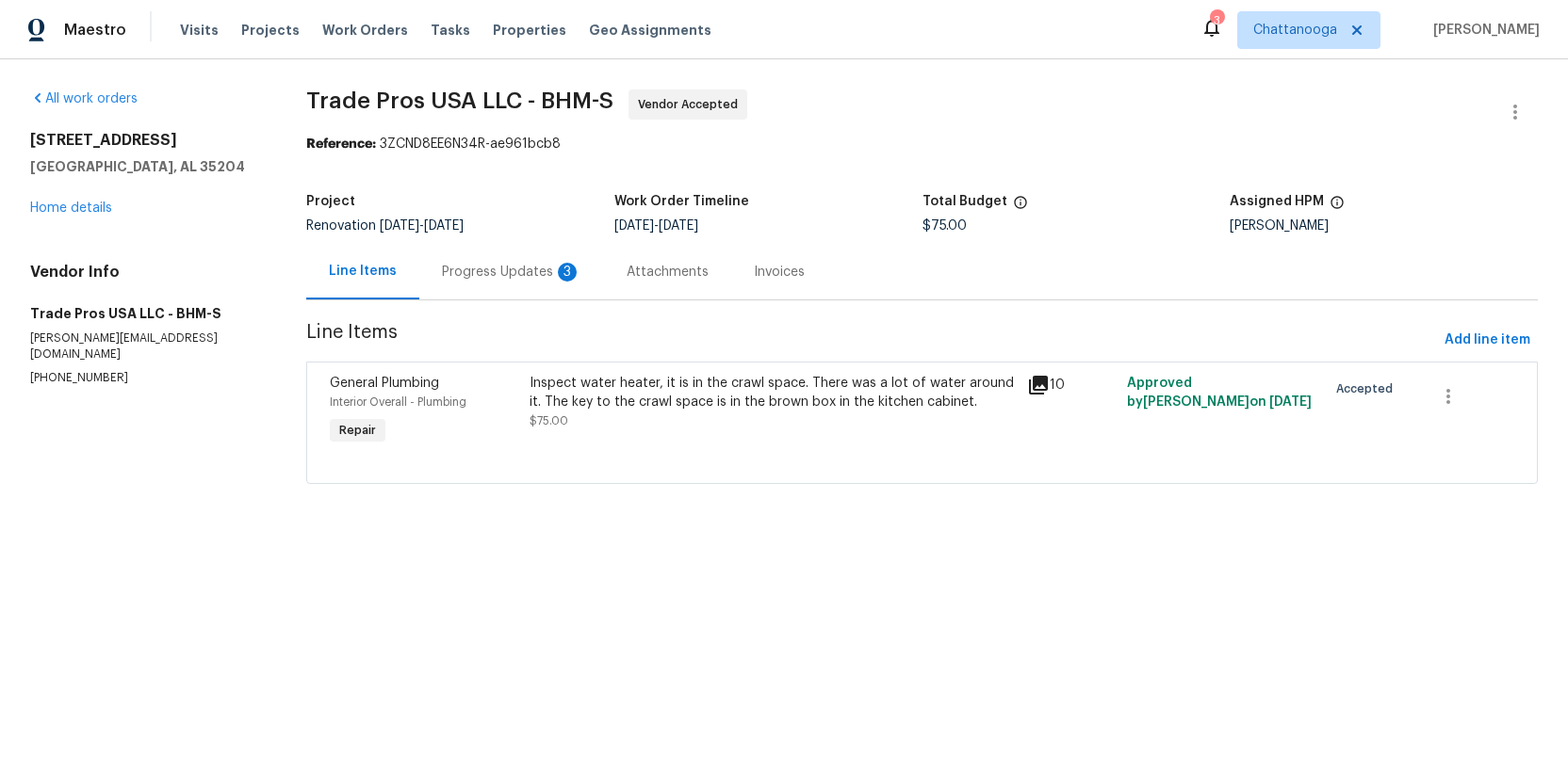
click at [504, 269] on div "Progress Updates 3" at bounding box center [511, 272] width 139 height 19
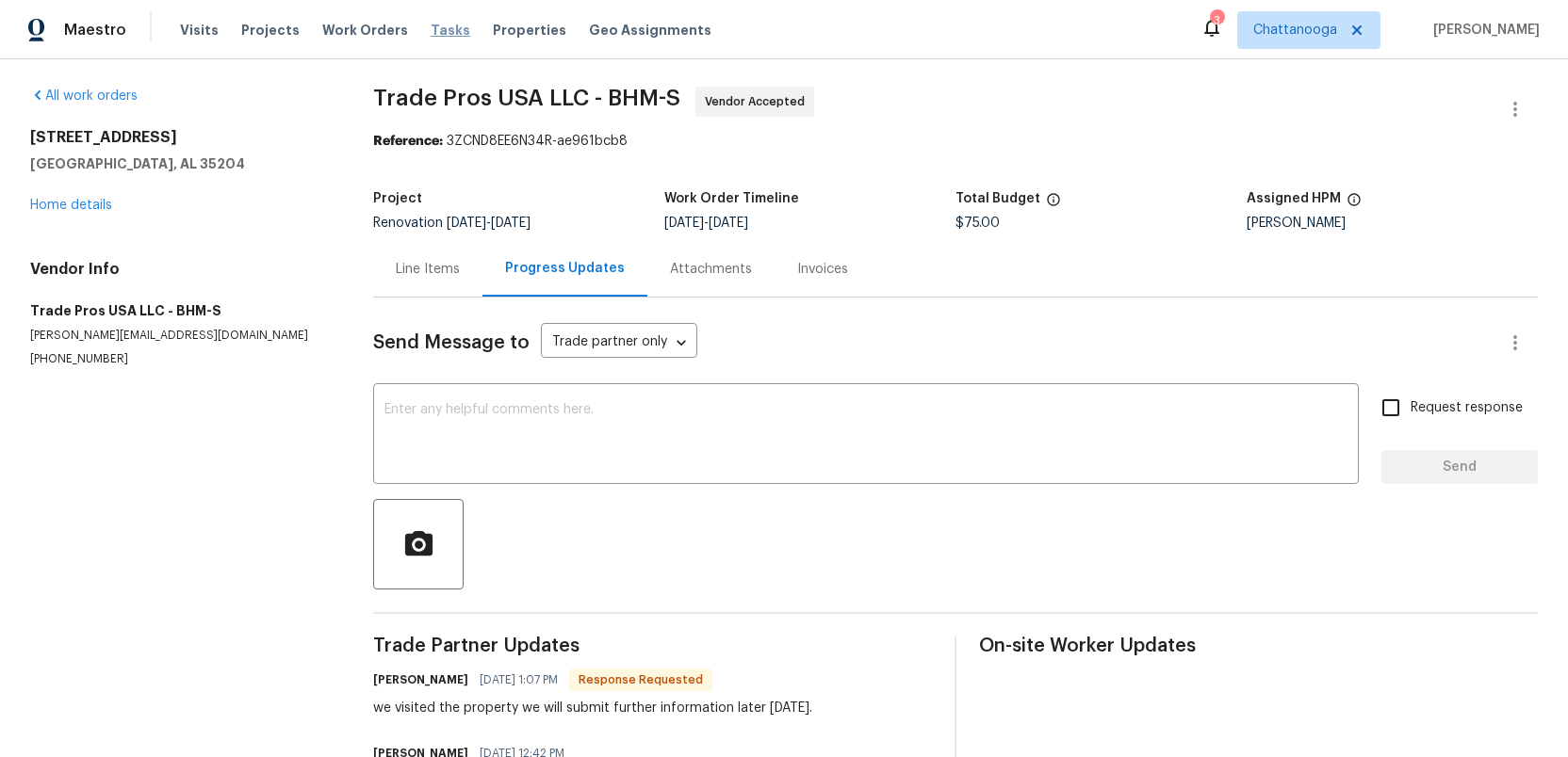
scroll to position [2, 0]
click at [435, 33] on span "Tasks" at bounding box center [450, 30] width 40 height 13
